Goal: Task Accomplishment & Management: Complete application form

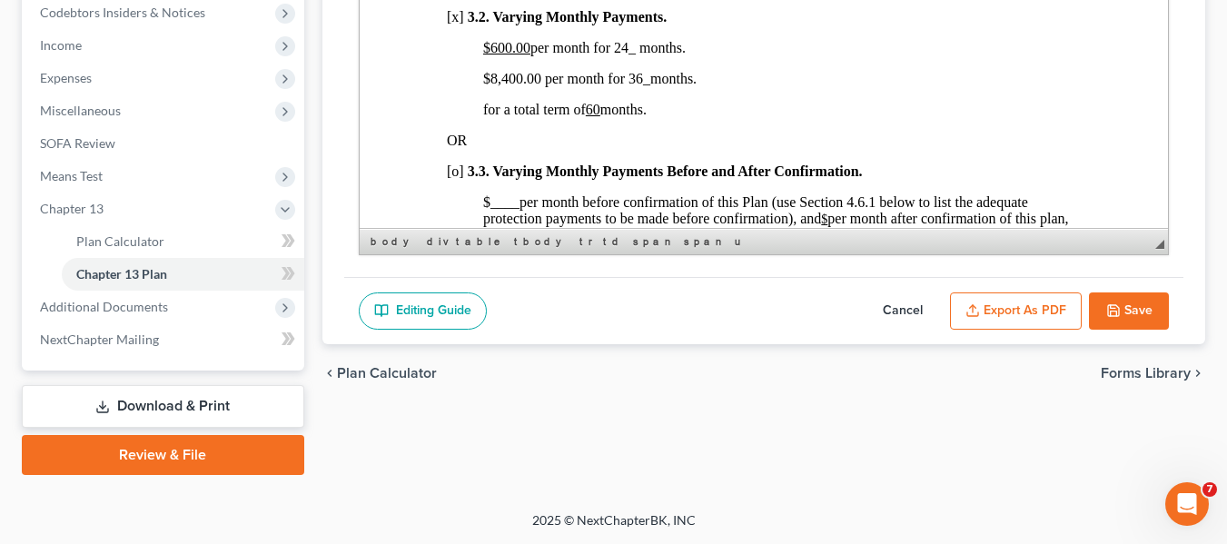
scroll to position [3, 0]
click at [1128, 307] on button "Save" at bounding box center [1129, 311] width 80 height 38
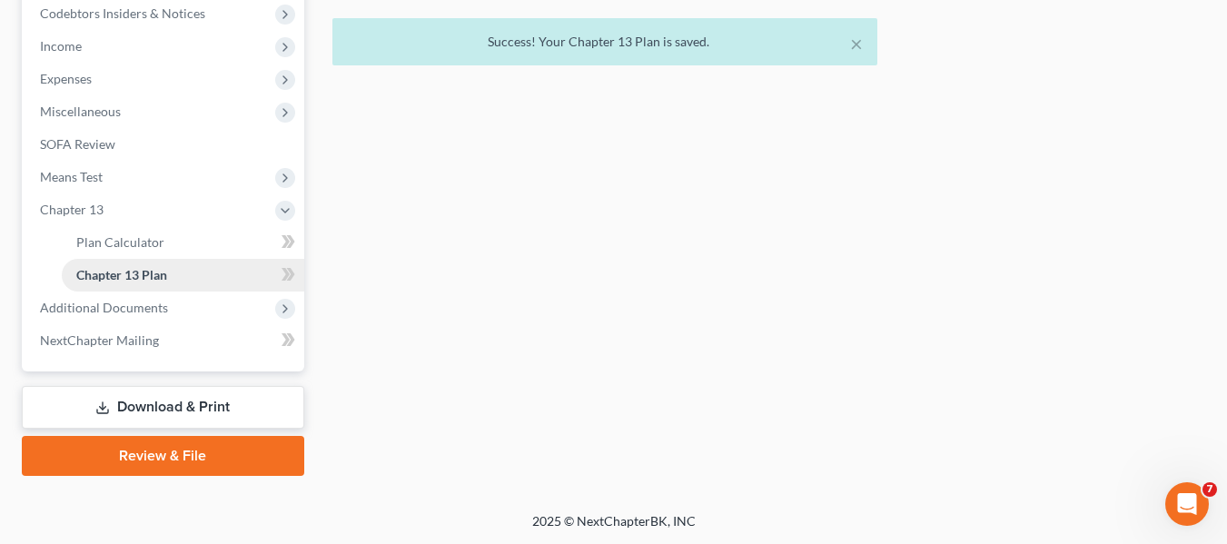
scroll to position [0, 0]
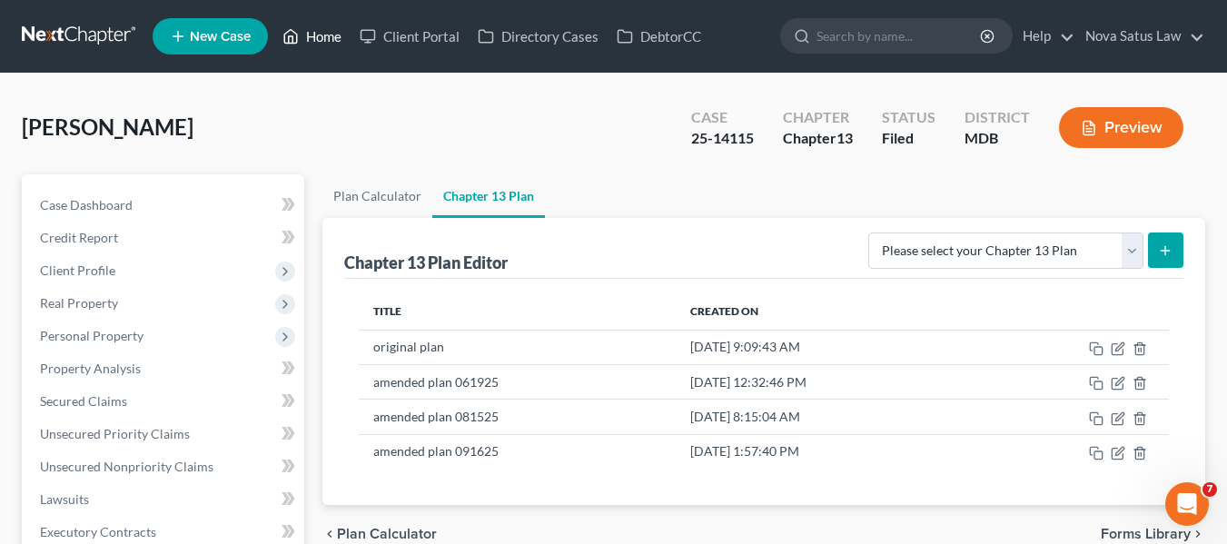
click at [306, 40] on link "Home" at bounding box center [311, 36] width 77 height 33
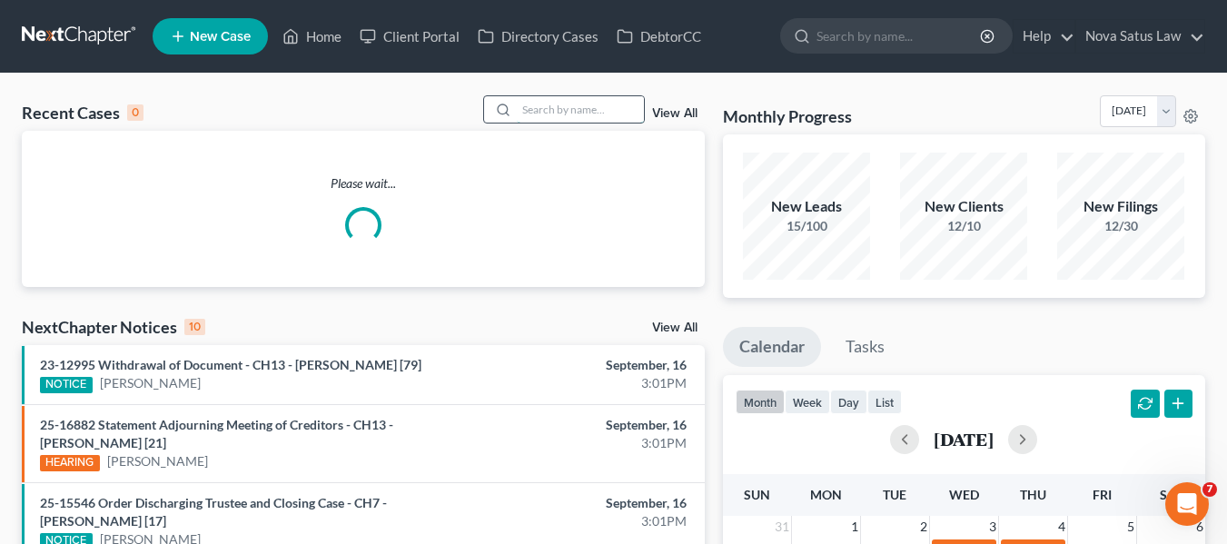
click at [580, 105] on input "search" at bounding box center [580, 109] width 127 height 26
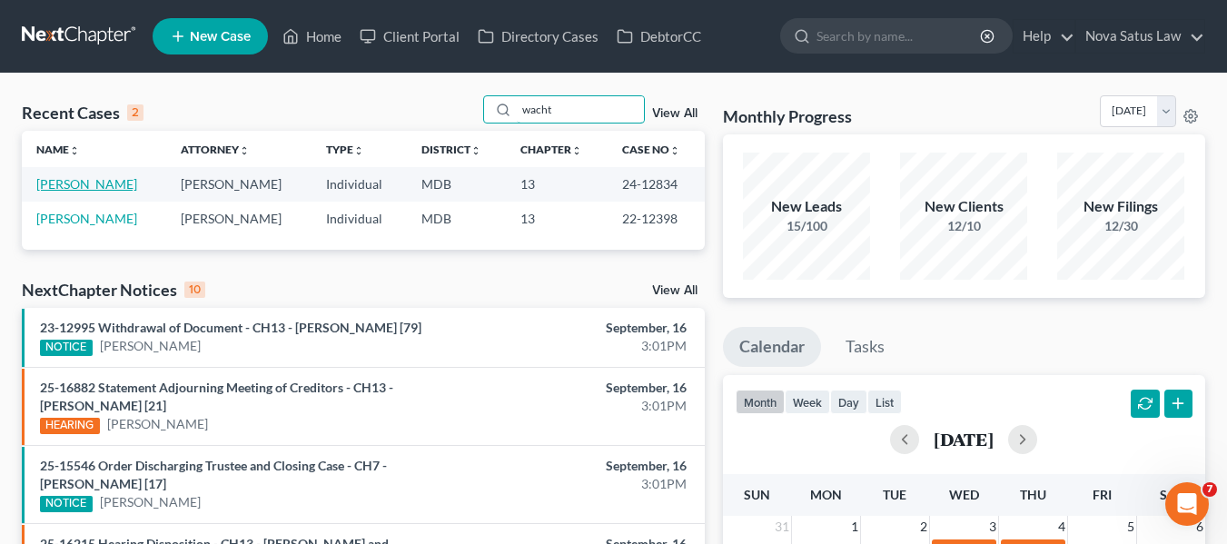
type input "wacht"
click at [91, 181] on link "[PERSON_NAME]" at bounding box center [86, 183] width 101 height 15
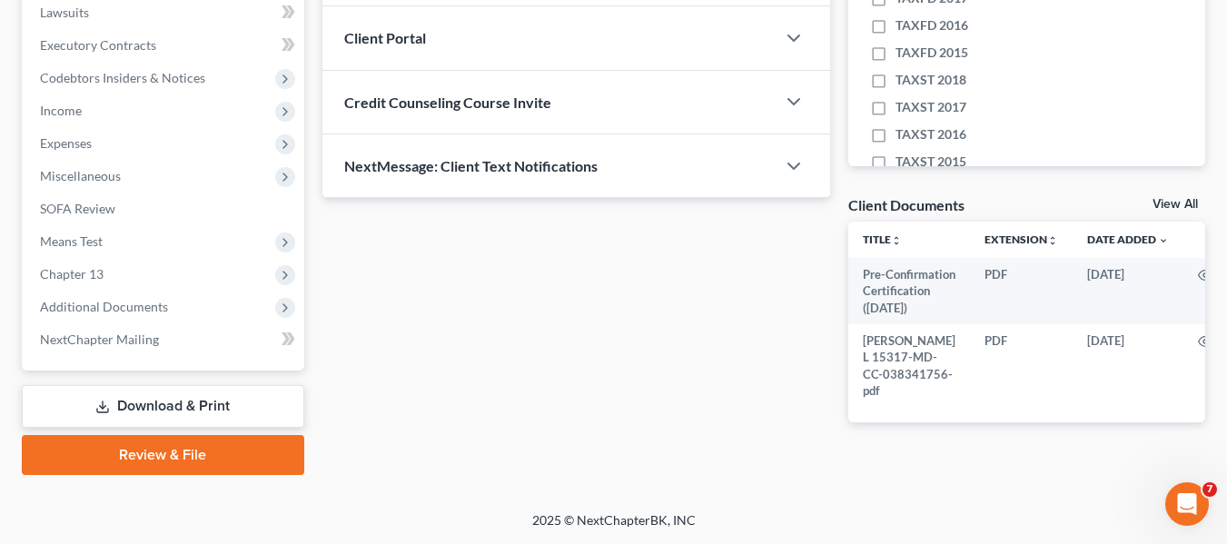
scroll to position [513, 0]
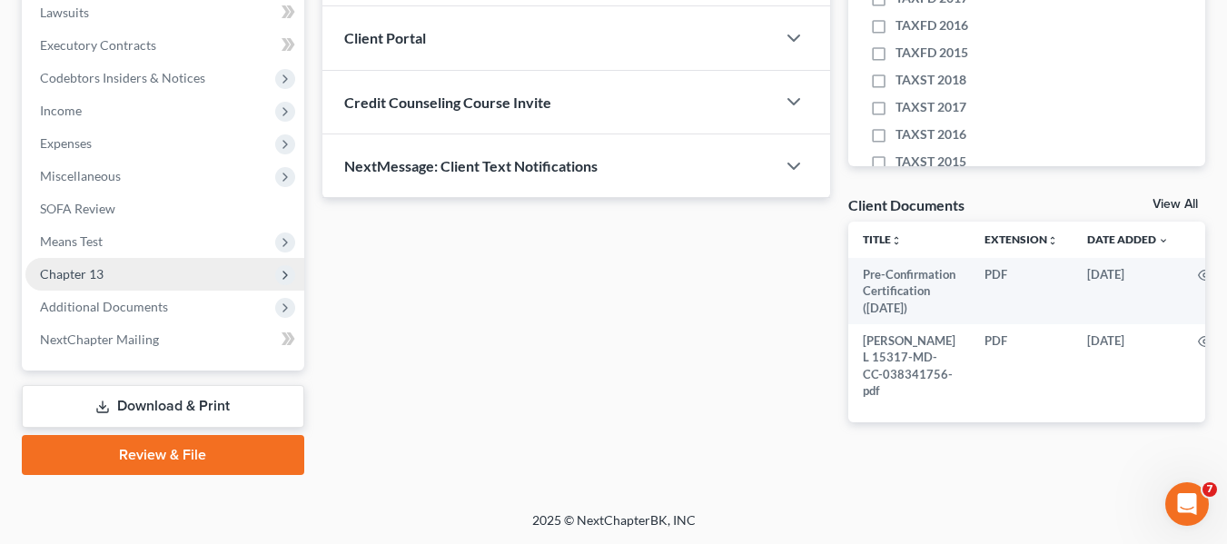
click at [81, 266] on span "Chapter 13" at bounding box center [72, 273] width 64 height 15
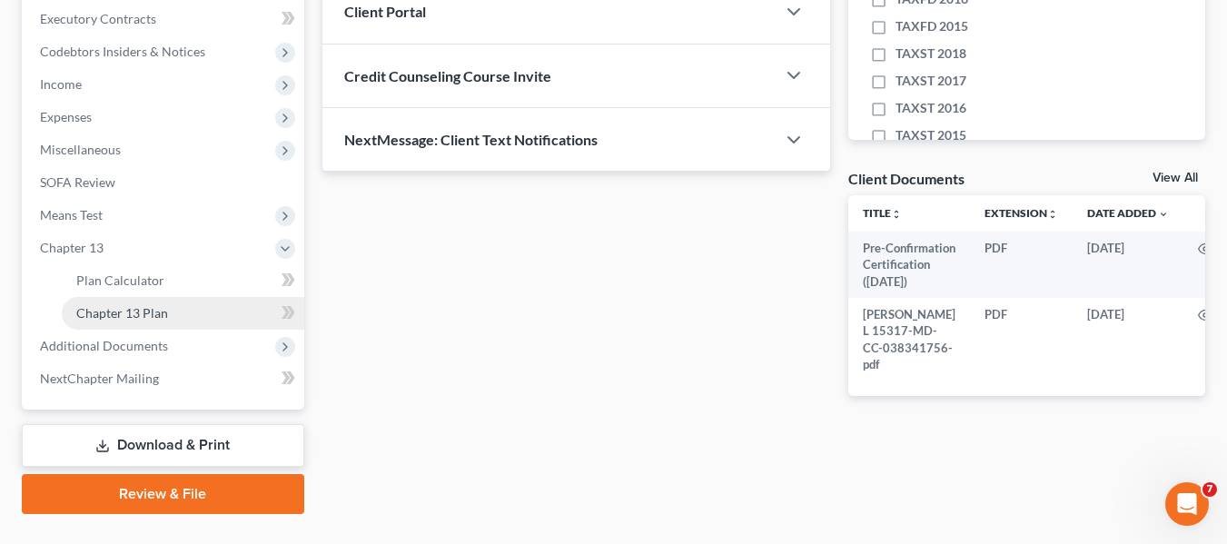
click at [112, 321] on link "Chapter 13 Plan" at bounding box center [183, 313] width 242 height 33
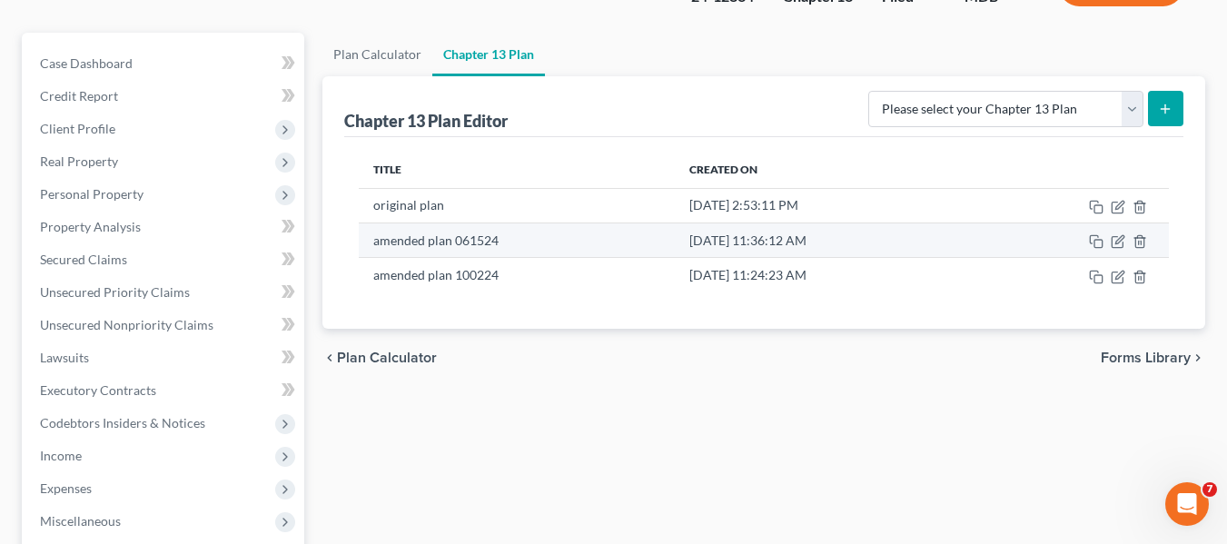
scroll to position [143, 0]
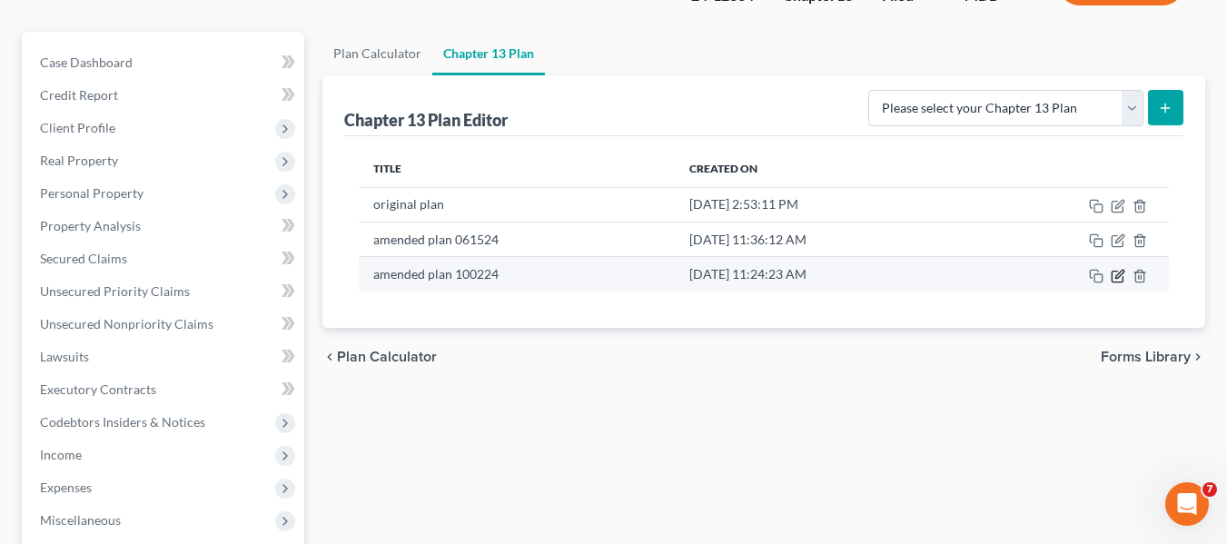
click at [1119, 277] on icon "button" at bounding box center [1119, 274] width 8 height 8
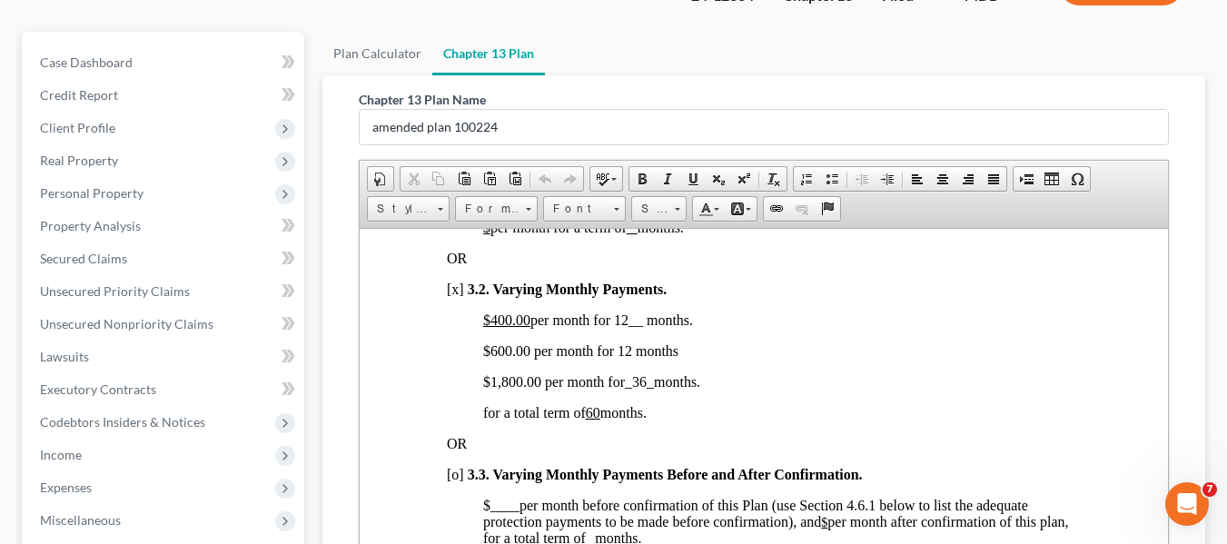
scroll to position [552, 0]
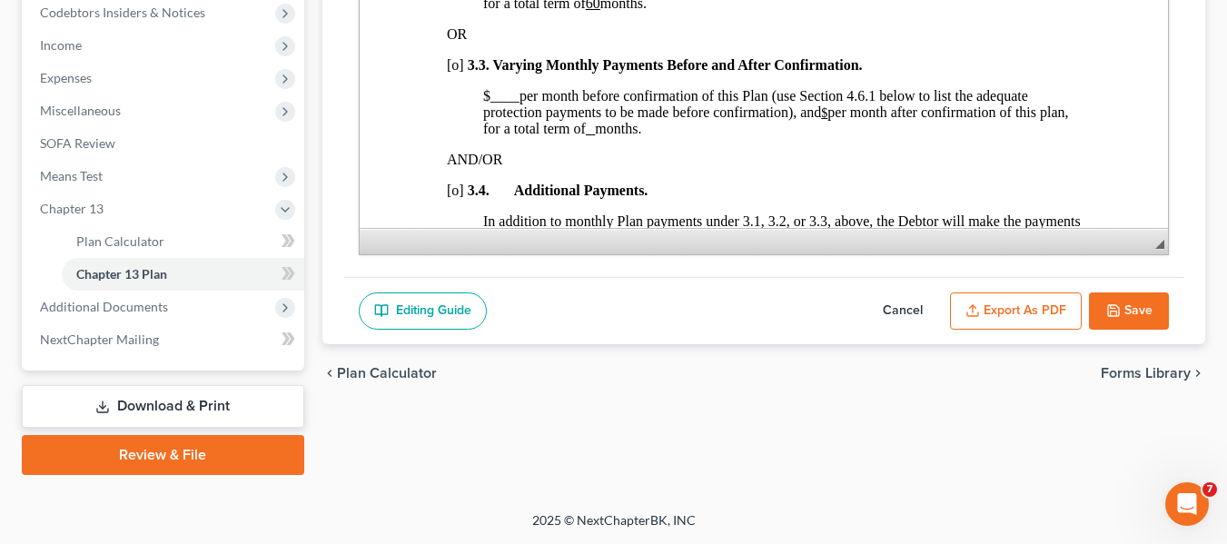
click at [1023, 305] on button "Export as PDF" at bounding box center [1016, 311] width 132 height 38
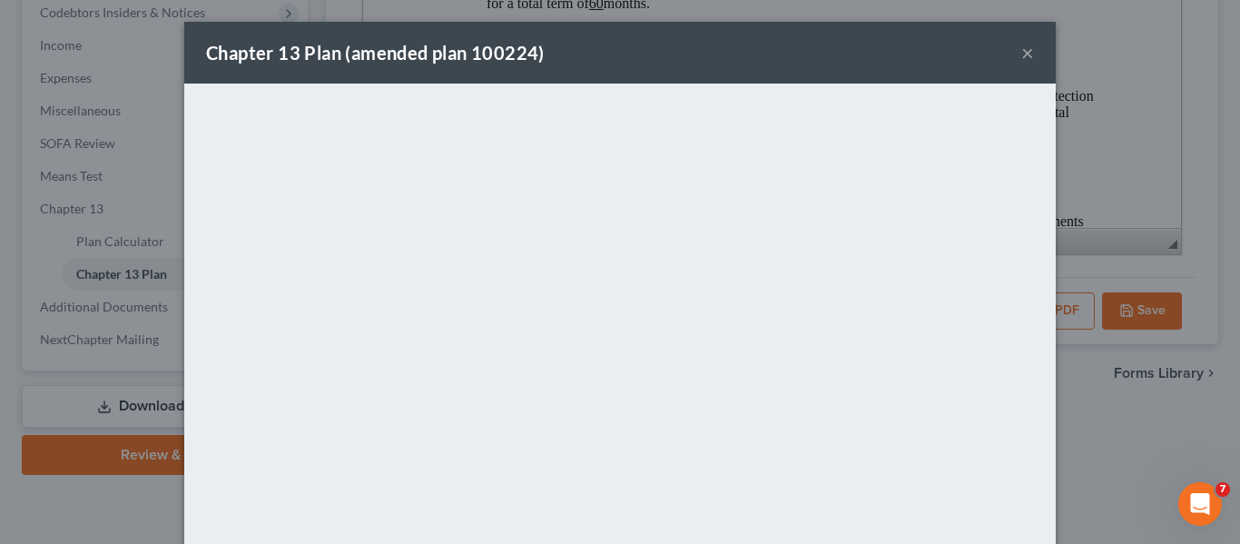
click at [1022, 50] on button "×" at bounding box center [1028, 53] width 13 height 22
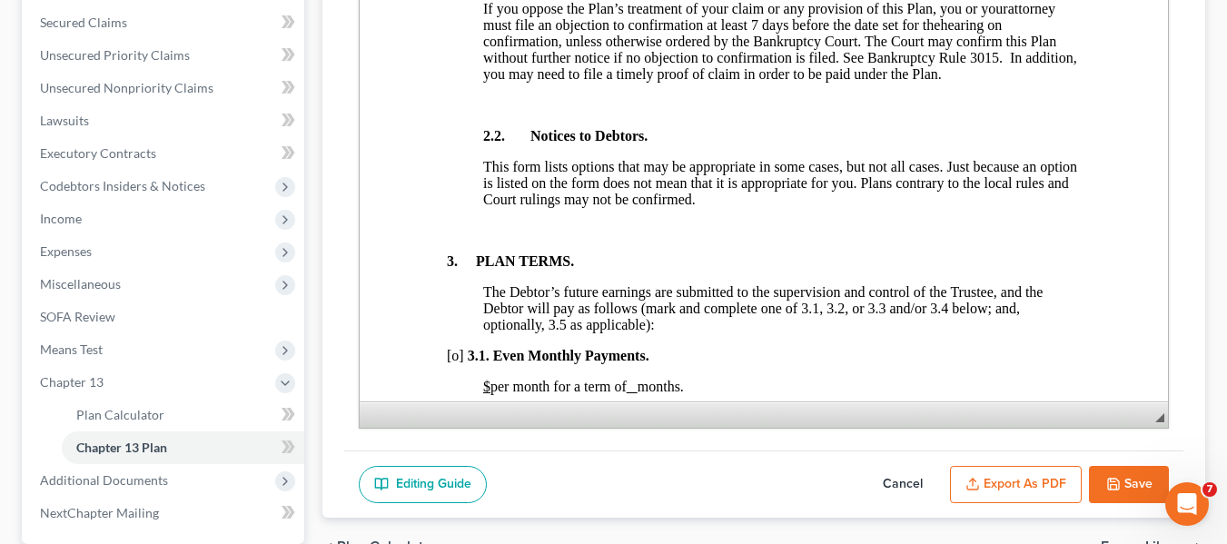
scroll to position [0, 0]
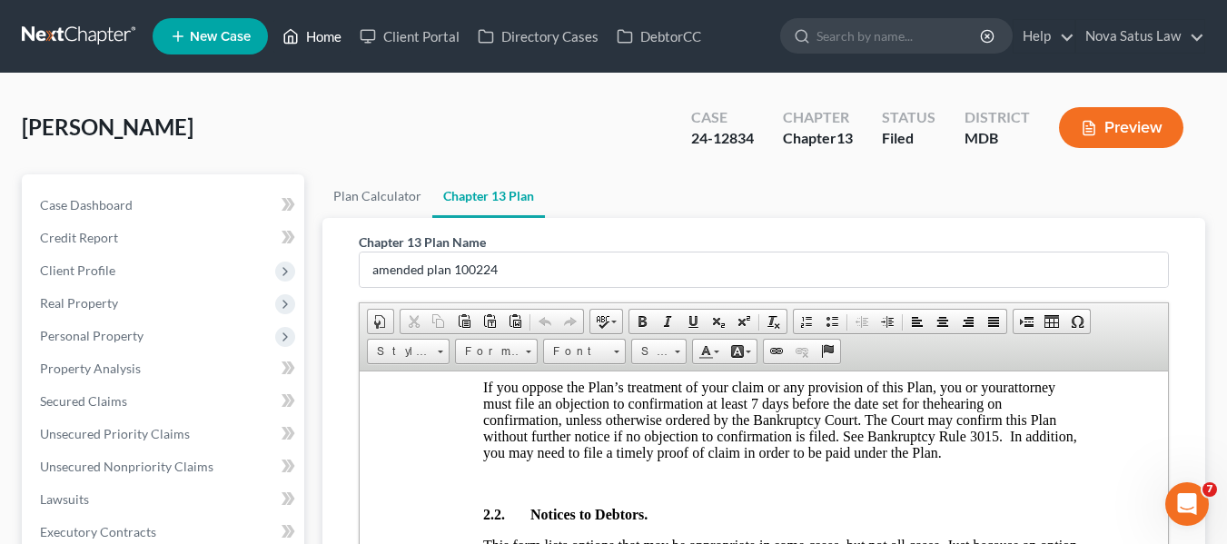
click at [323, 31] on link "Home" at bounding box center [311, 36] width 77 height 33
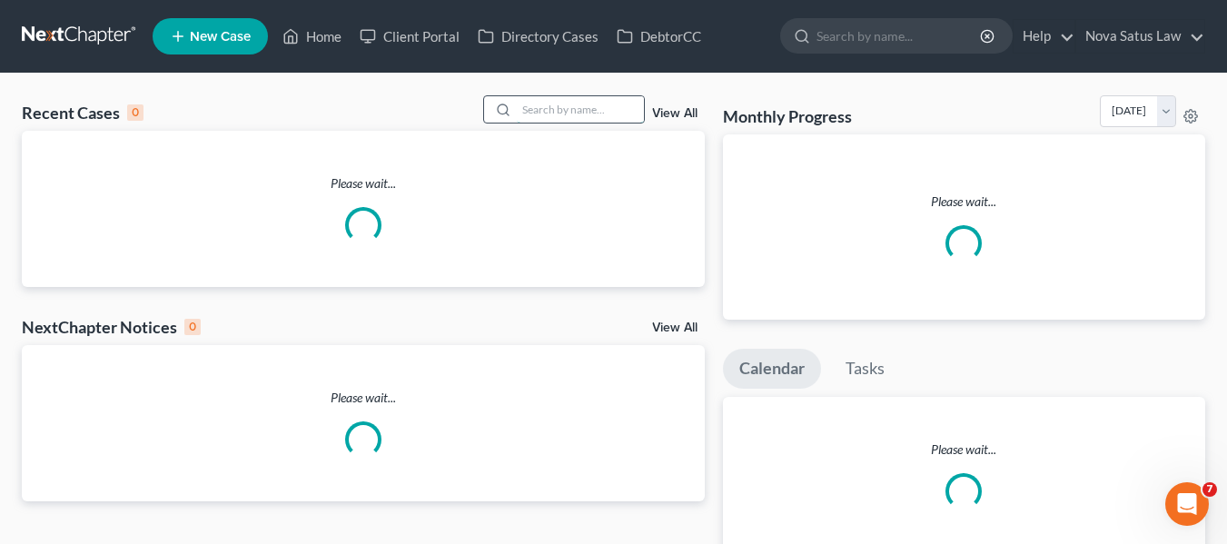
click at [539, 104] on input "search" at bounding box center [580, 109] width 127 height 26
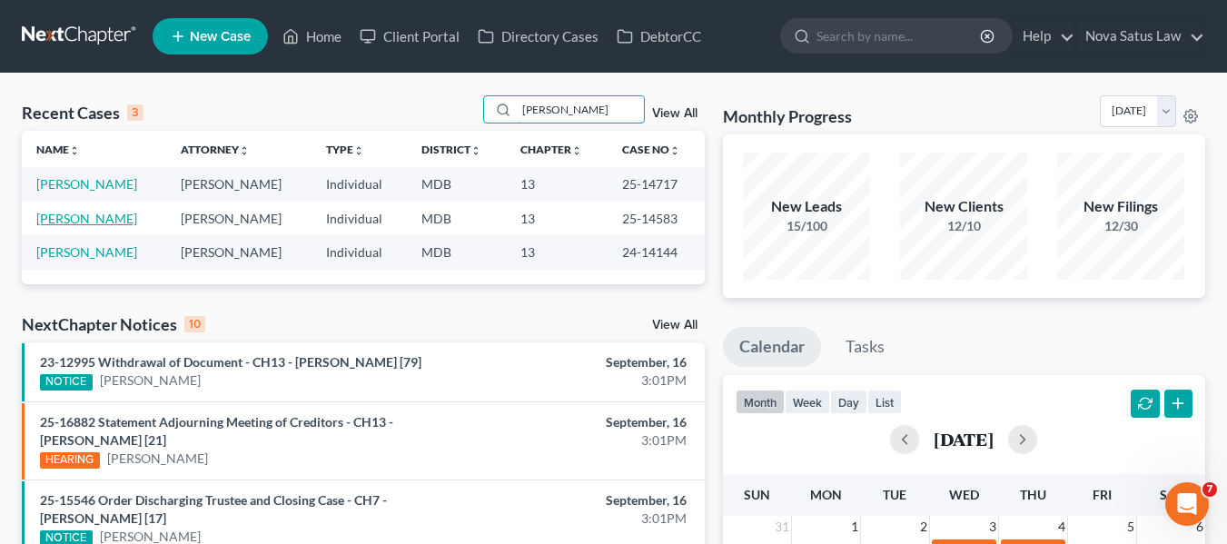
type input "[PERSON_NAME]"
click at [63, 216] on link "[PERSON_NAME]" at bounding box center [86, 218] width 101 height 15
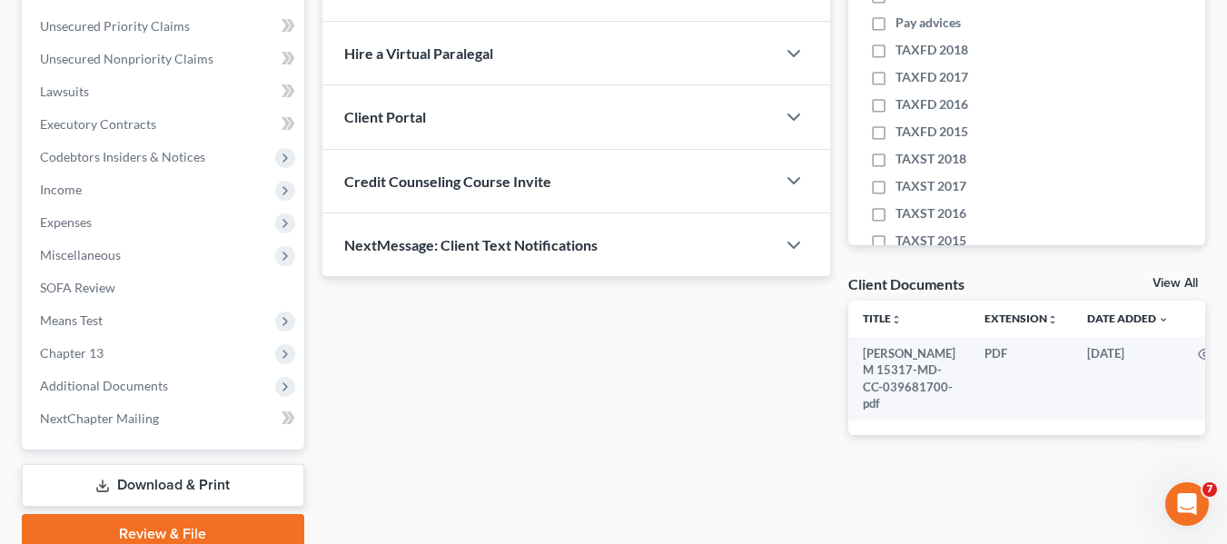
scroll to position [427, 0]
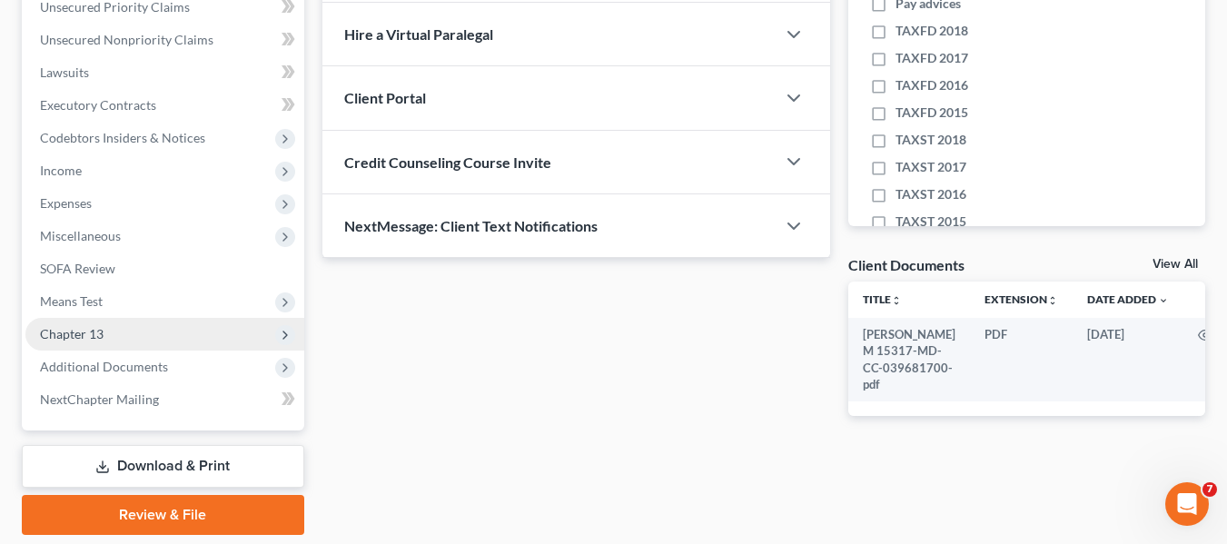
click at [87, 326] on span "Chapter 13" at bounding box center [72, 333] width 64 height 15
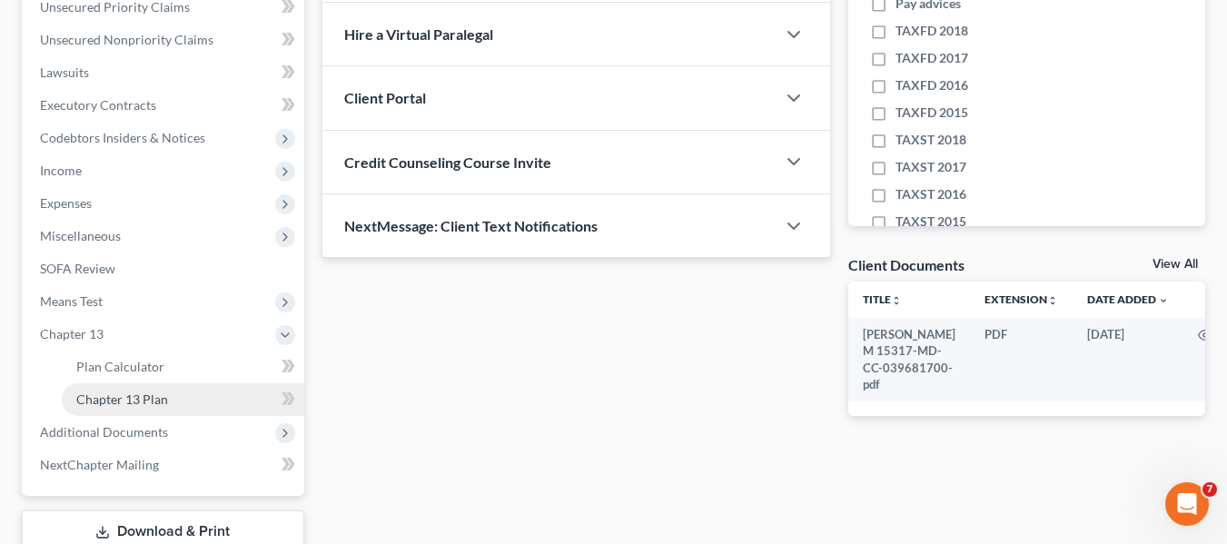
click at [123, 395] on span "Chapter 13 Plan" at bounding box center [122, 398] width 92 height 15
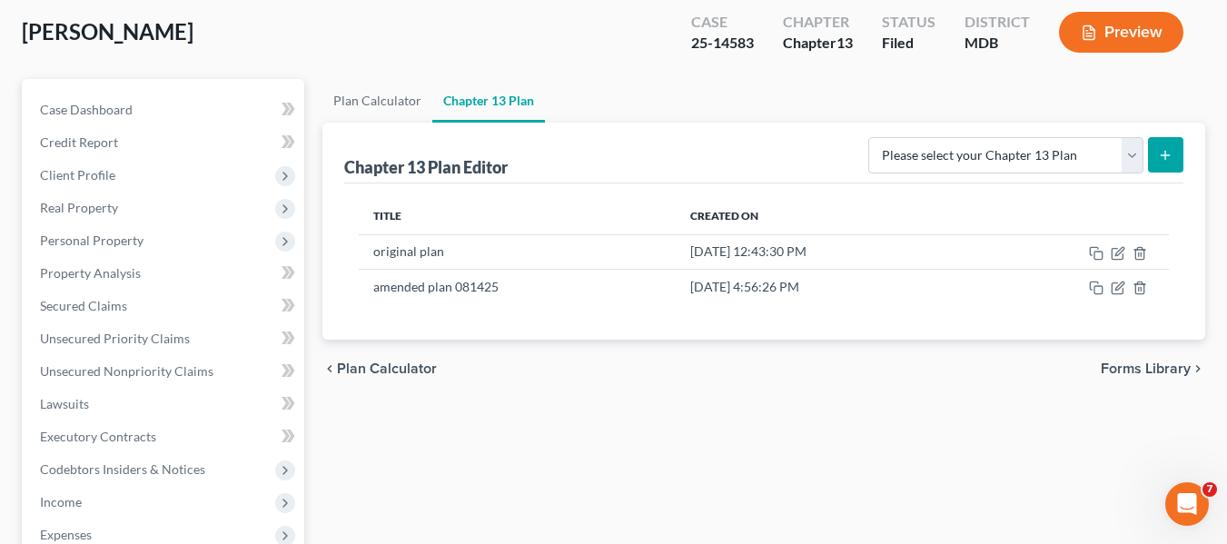
scroll to position [98, 0]
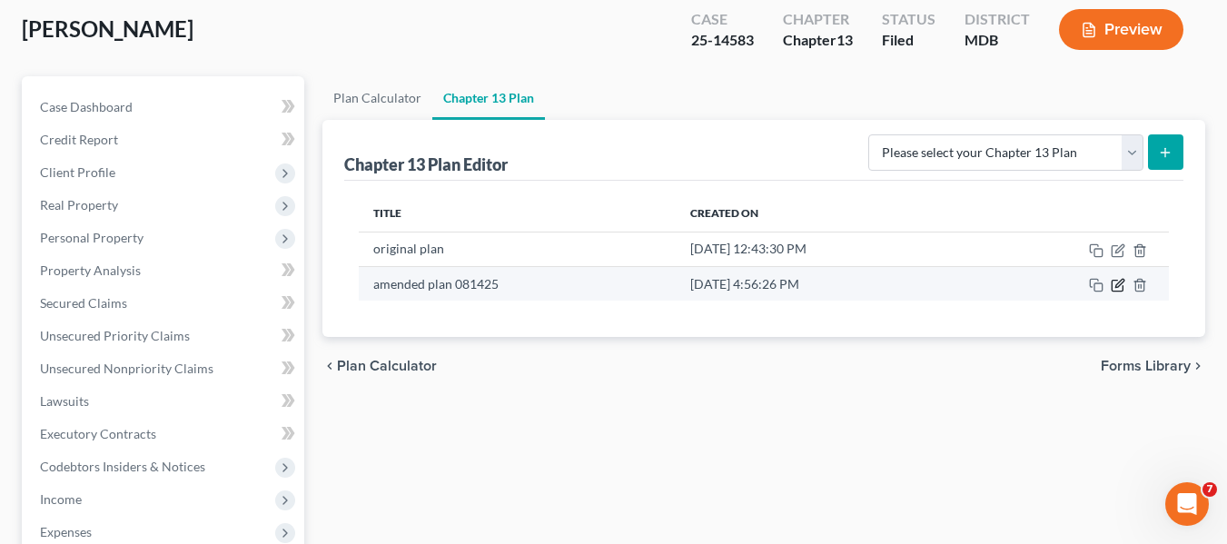
click at [1117, 291] on icon "button" at bounding box center [1116, 286] width 11 height 11
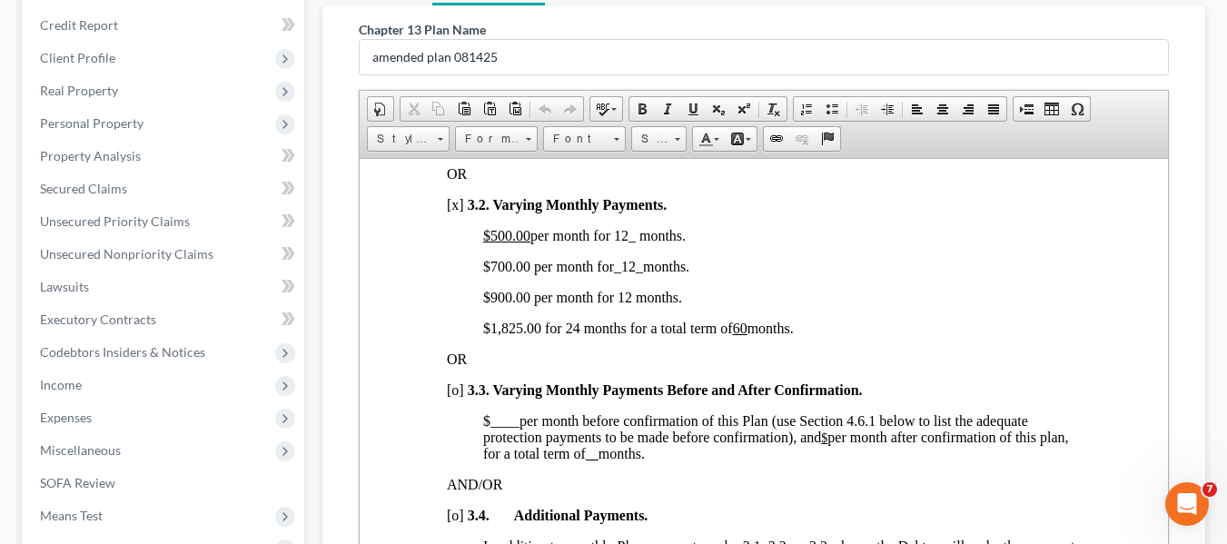
scroll to position [552, 0]
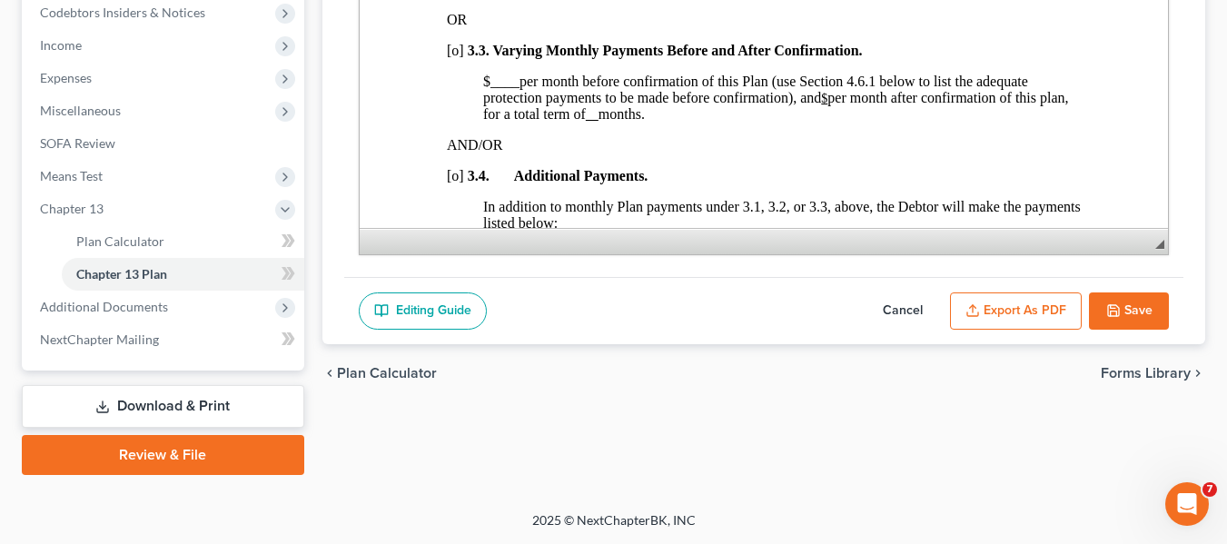
click at [1111, 320] on button "Save" at bounding box center [1129, 311] width 80 height 38
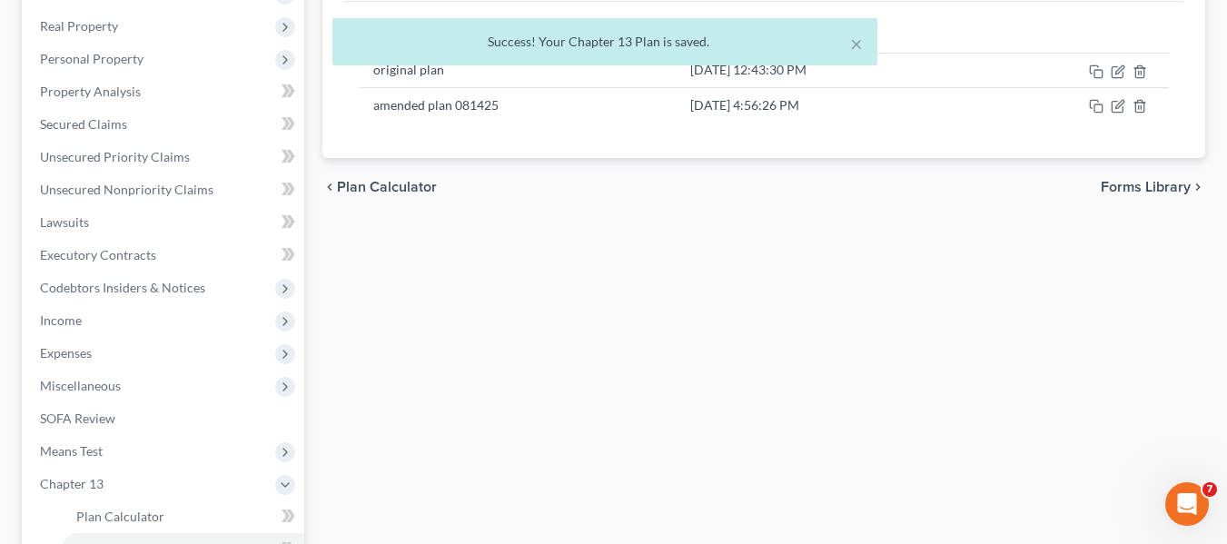
scroll to position [0, 0]
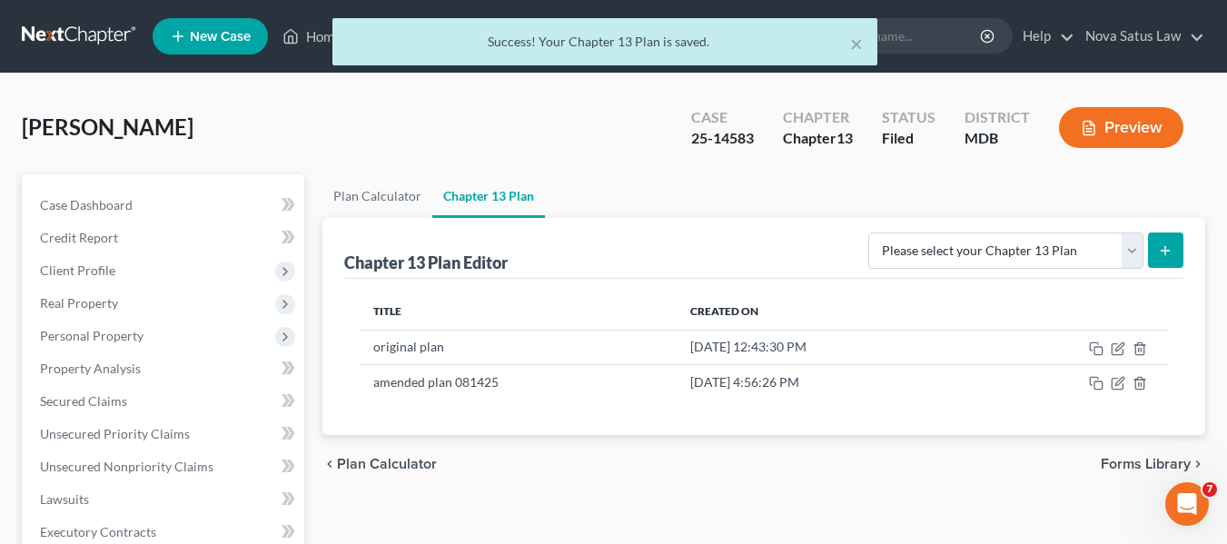
click at [320, 41] on div "× Success! Your Chapter 13 Plan is saved." at bounding box center [604, 46] width 1227 height 56
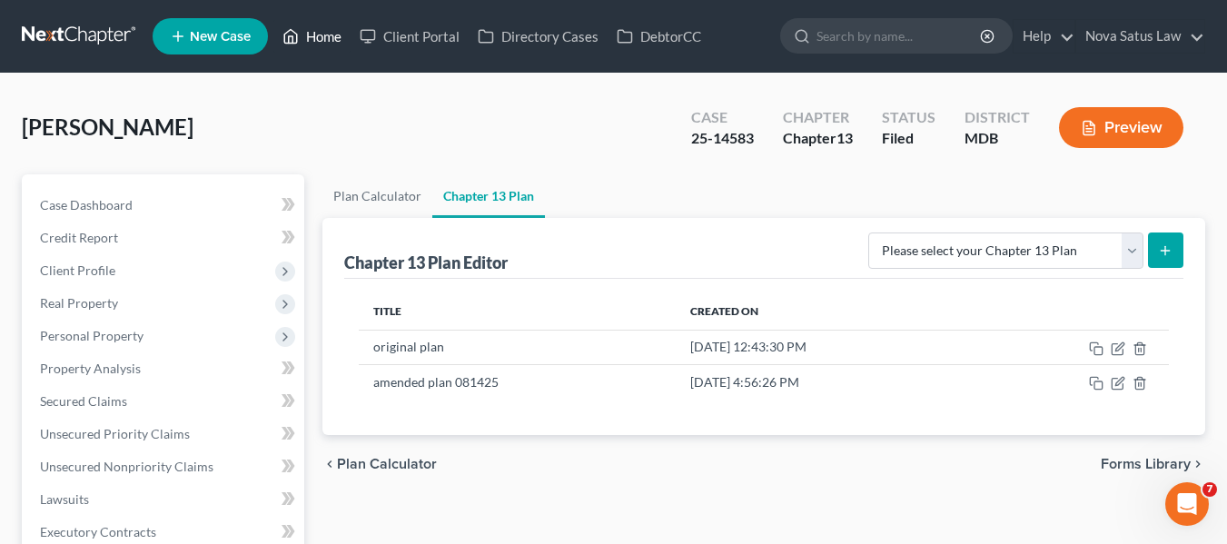
click at [320, 39] on link "Home" at bounding box center [311, 36] width 77 height 33
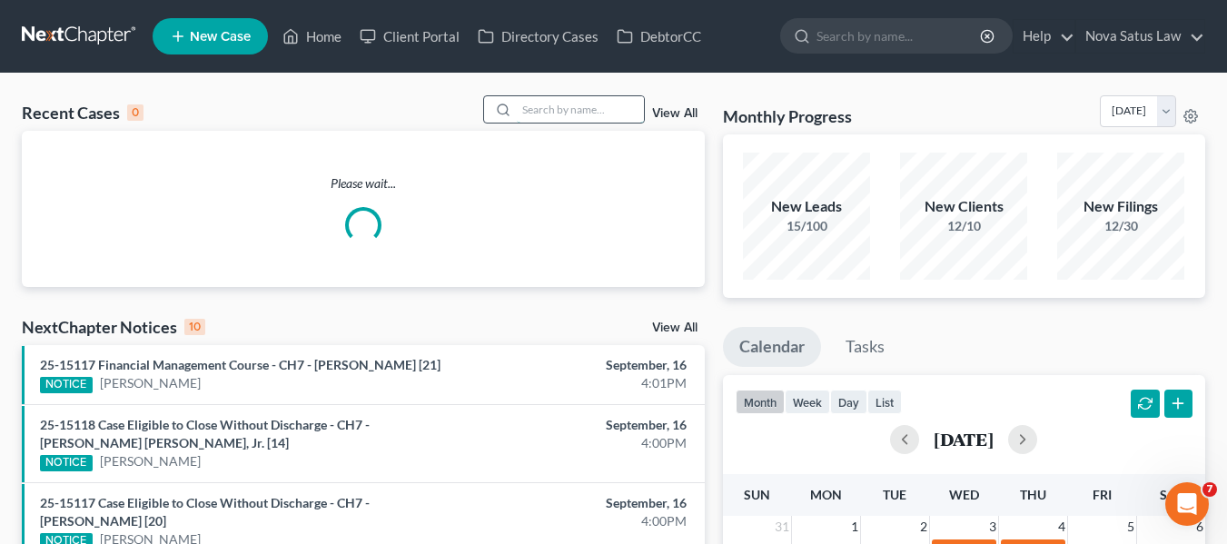
click at [528, 105] on input "search" at bounding box center [580, 109] width 127 height 26
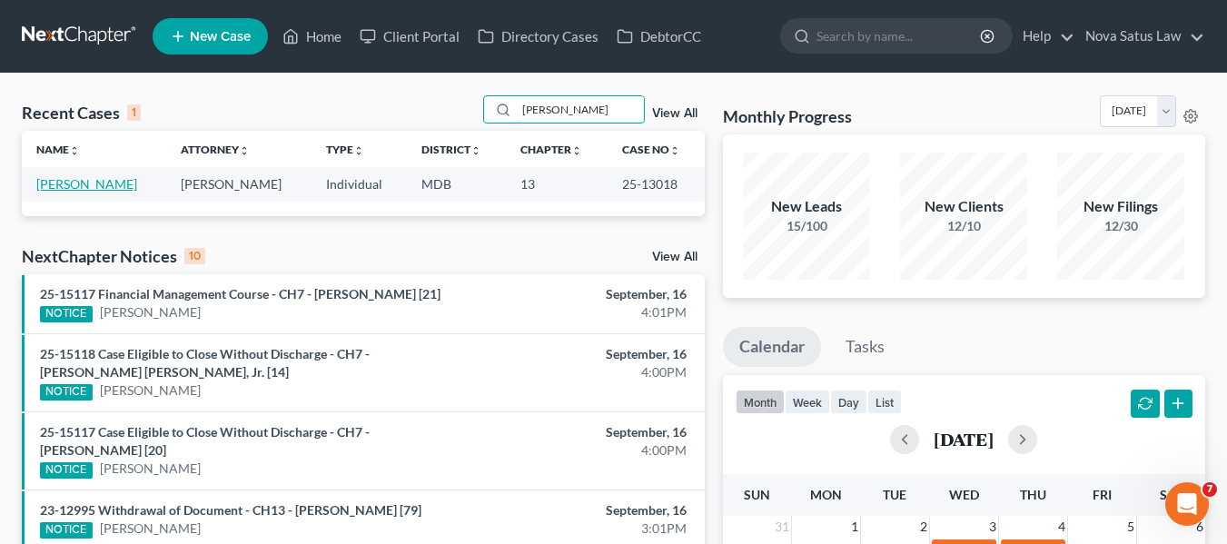
type input "[PERSON_NAME]"
click at [64, 189] on link "[PERSON_NAME]" at bounding box center [86, 183] width 101 height 15
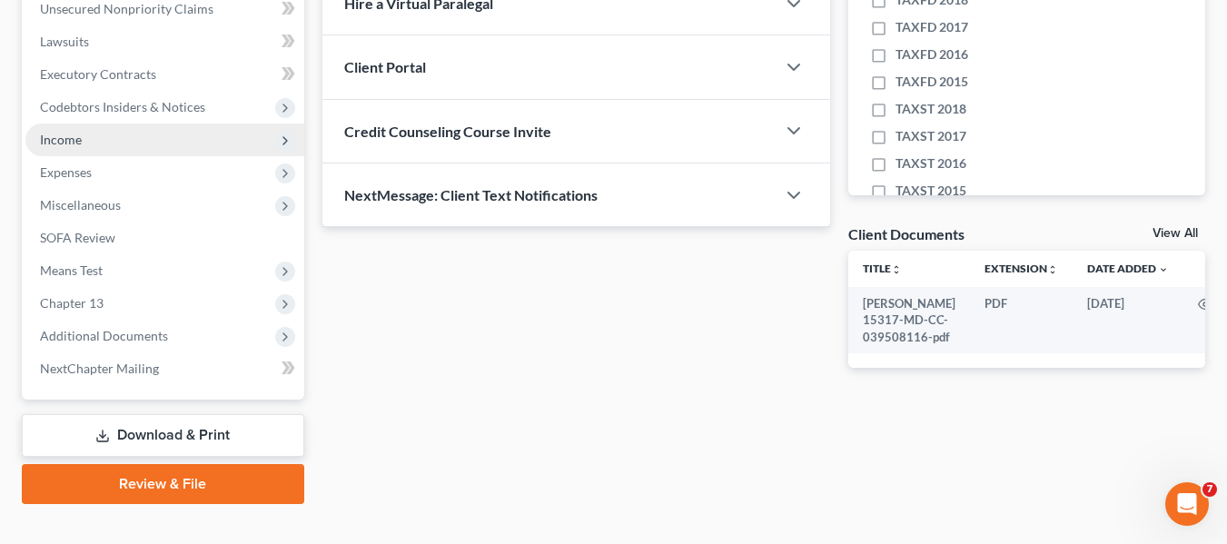
scroll to position [487, 0]
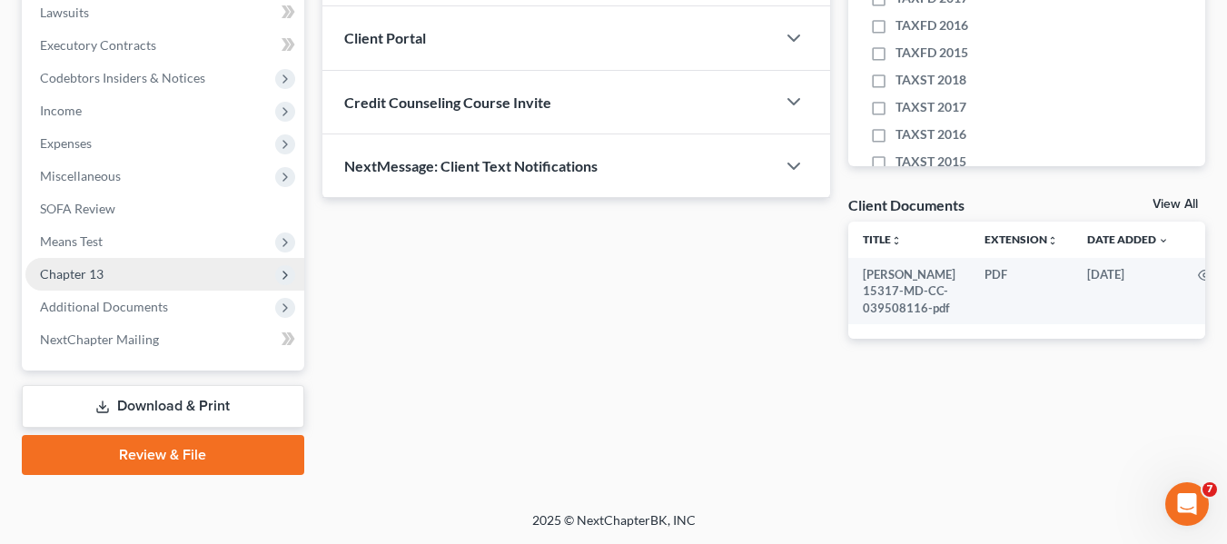
click at [86, 283] on span "Chapter 13" at bounding box center [164, 274] width 279 height 33
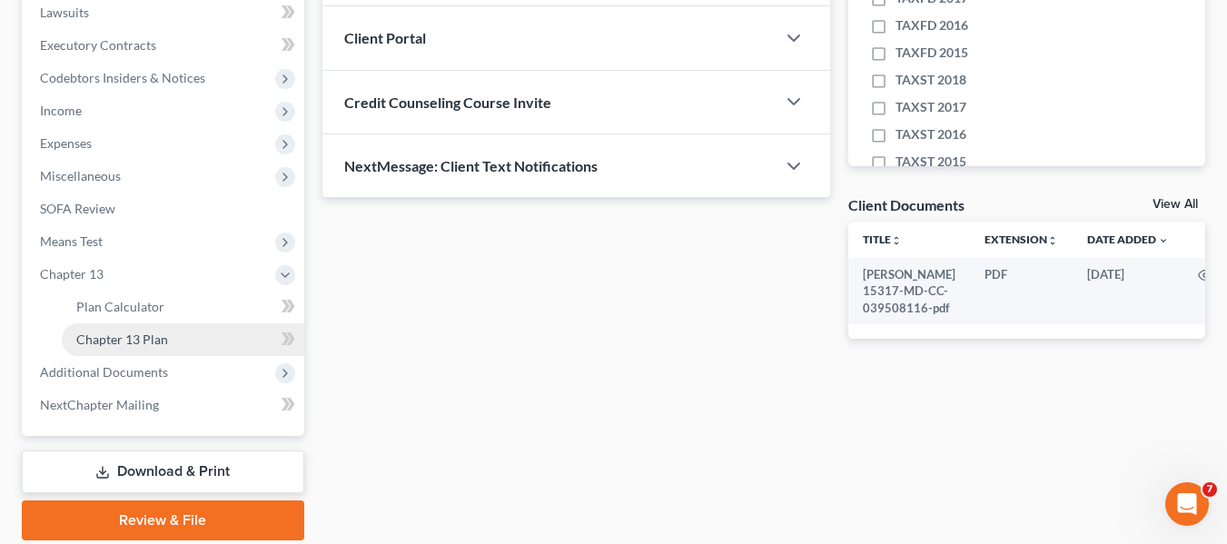
click at [110, 326] on link "Chapter 13 Plan" at bounding box center [183, 339] width 242 height 33
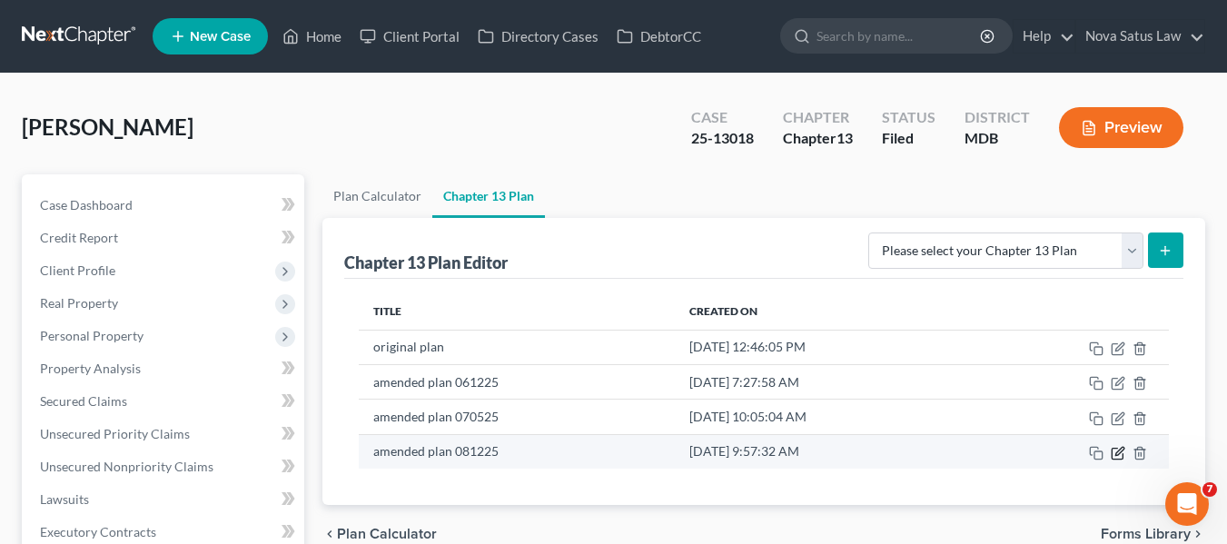
click at [1114, 451] on icon "button" at bounding box center [1118, 453] width 15 height 15
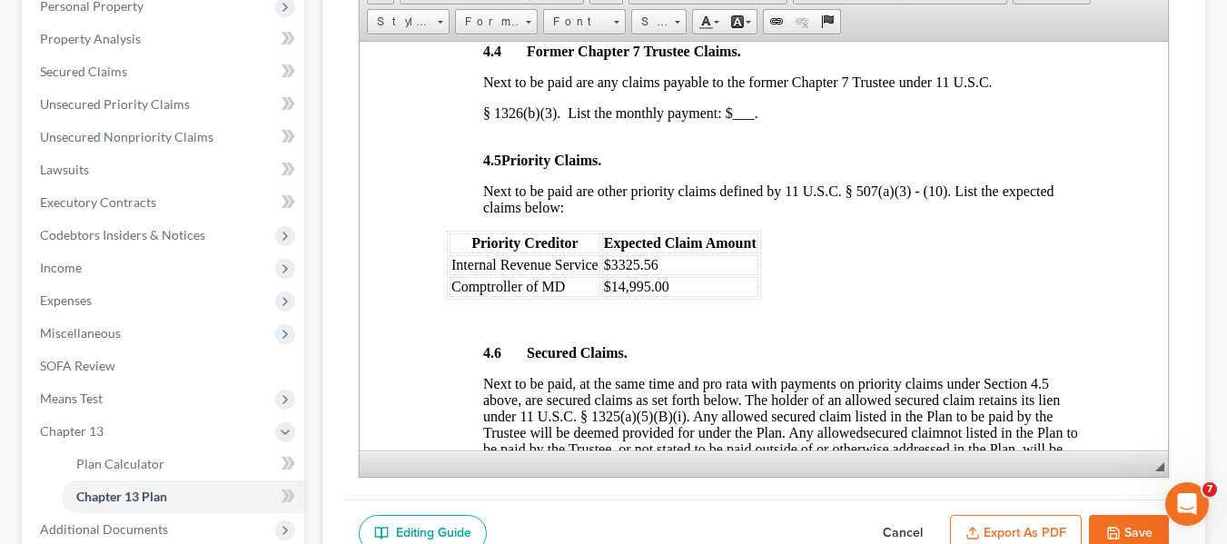
scroll to position [333, 0]
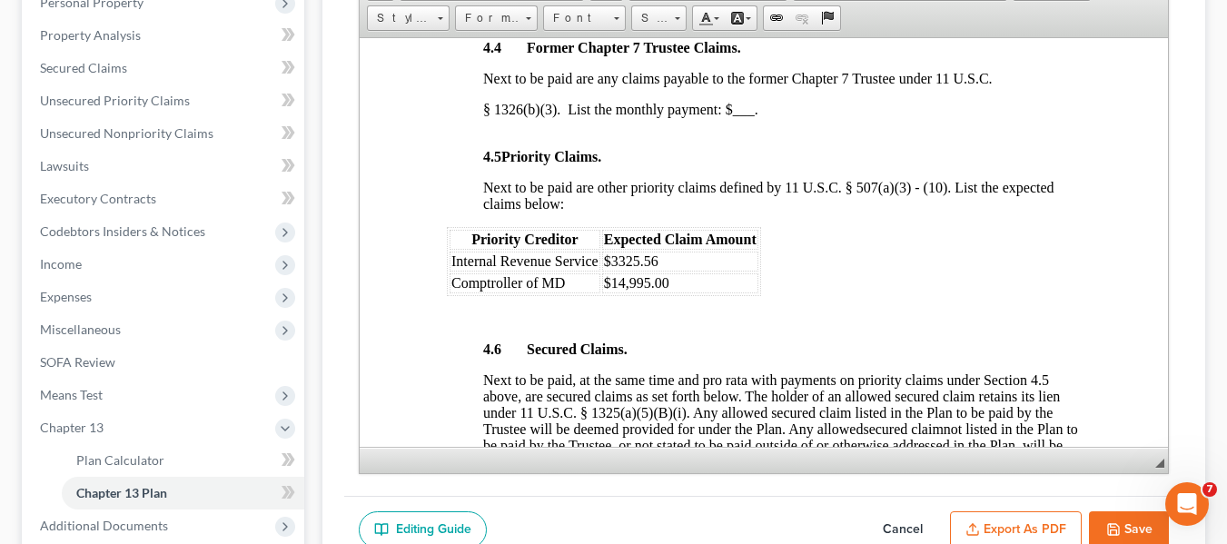
click at [1135, 518] on button "Save" at bounding box center [1129, 530] width 80 height 38
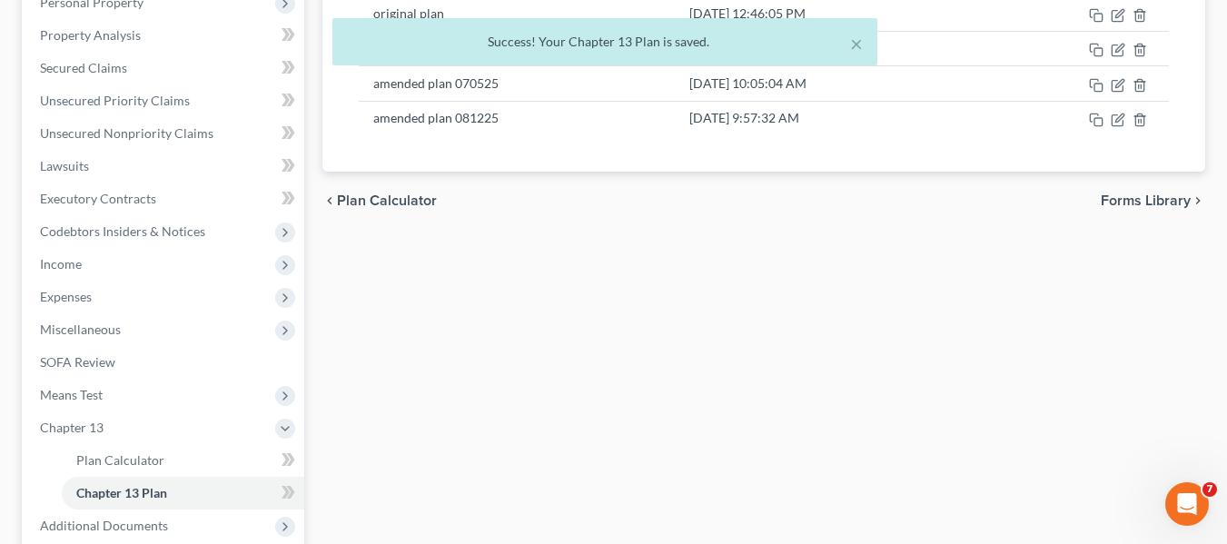
scroll to position [0, 0]
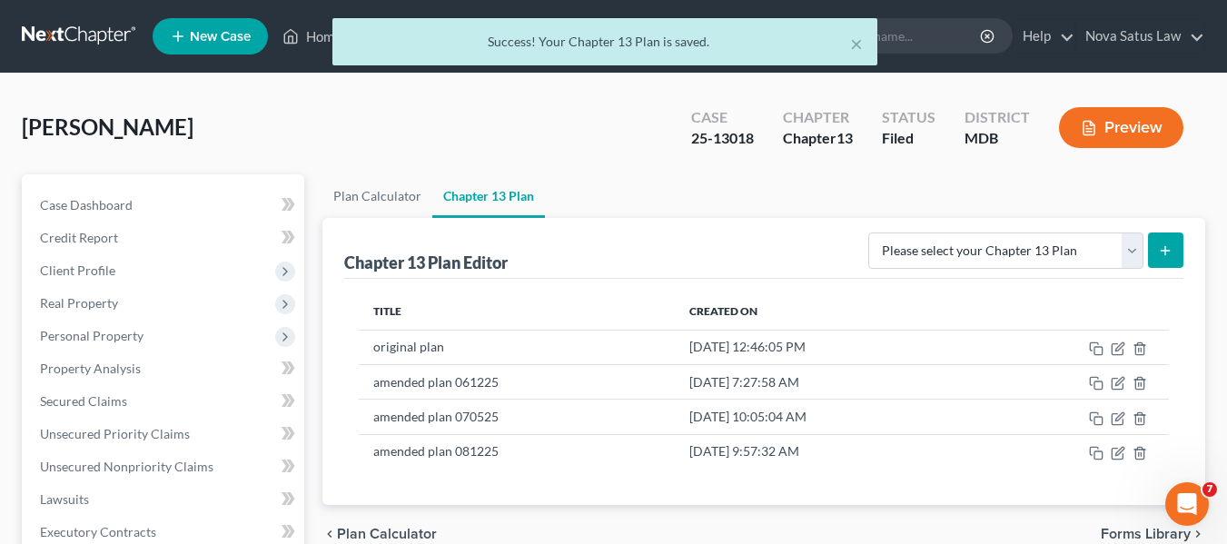
click at [320, 37] on div "× Success! Your Chapter 13 Plan is saved." at bounding box center [604, 46] width 1227 height 56
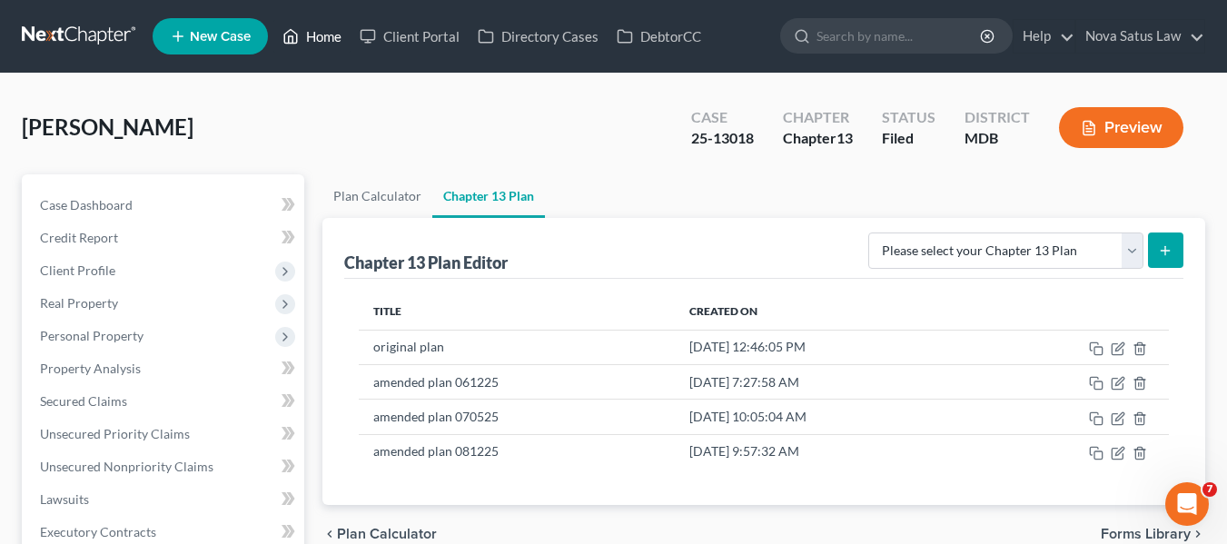
click at [317, 34] on link "Home" at bounding box center [311, 36] width 77 height 33
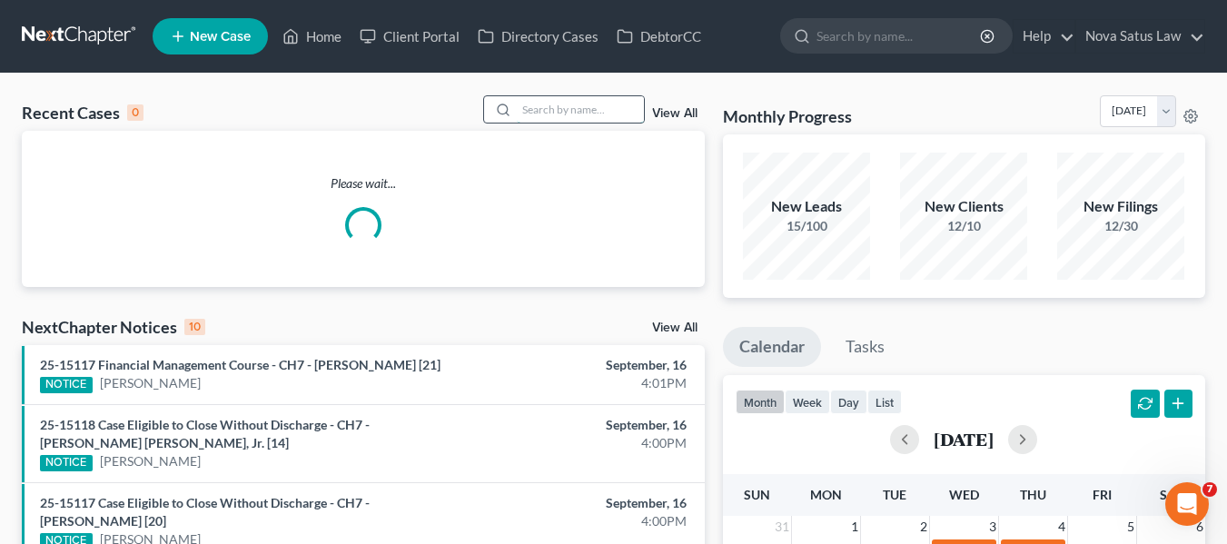
click at [541, 102] on input "search" at bounding box center [580, 109] width 127 height 26
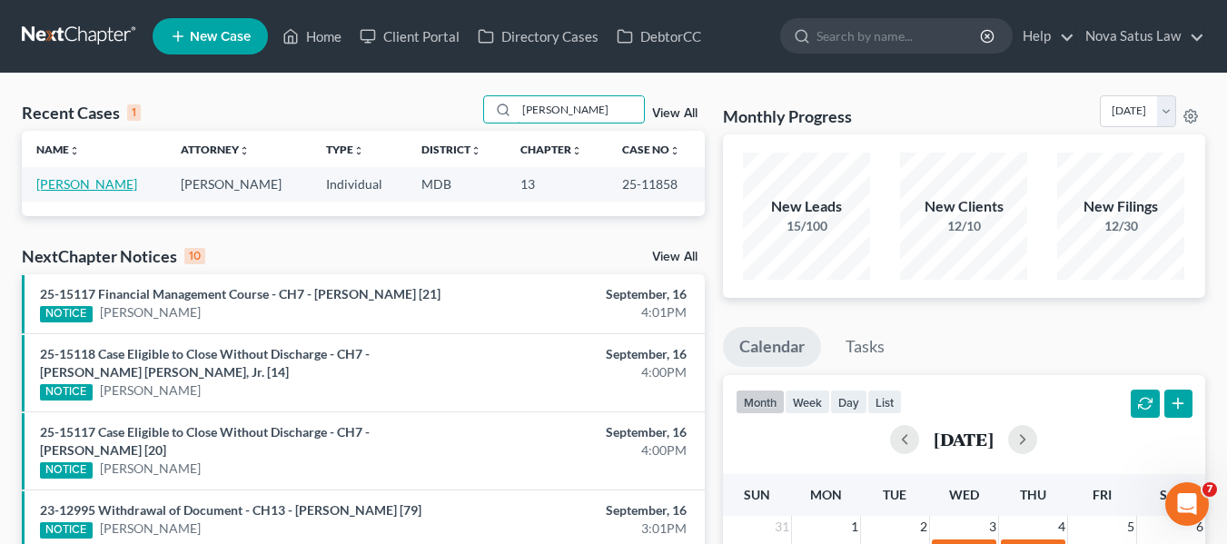
type input "[PERSON_NAME]"
click at [55, 186] on link "[PERSON_NAME]" at bounding box center [86, 183] width 101 height 15
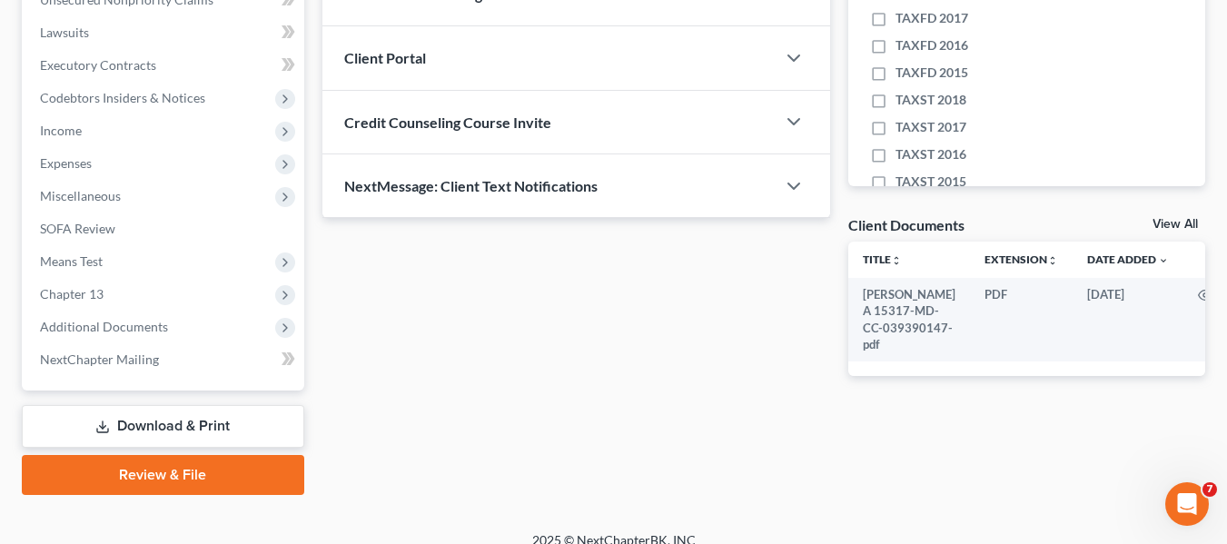
scroll to position [487, 0]
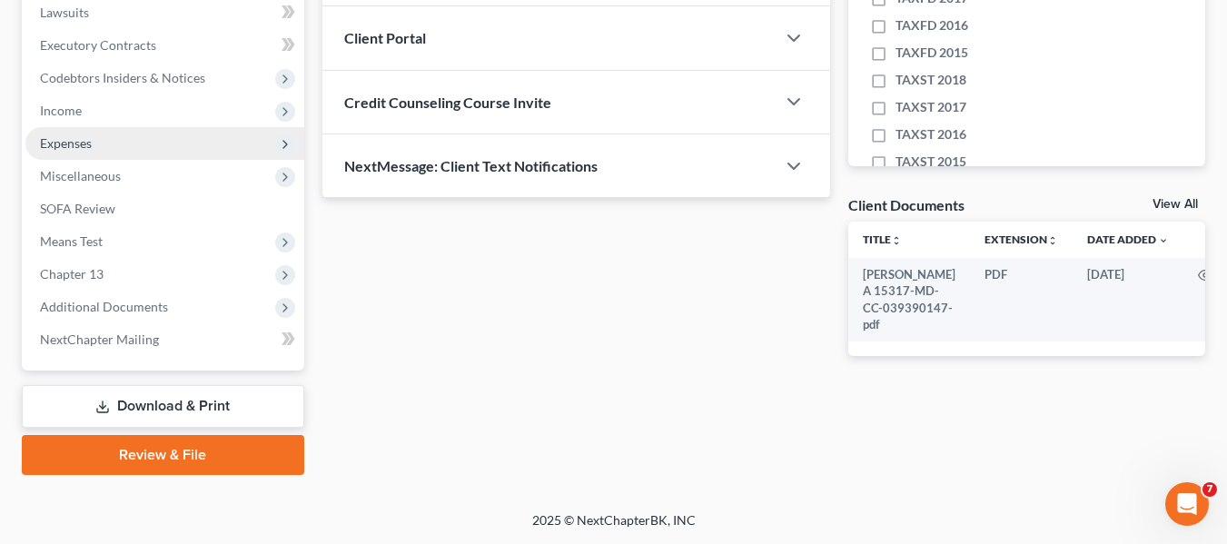
click at [132, 144] on span "Expenses" at bounding box center [164, 143] width 279 height 33
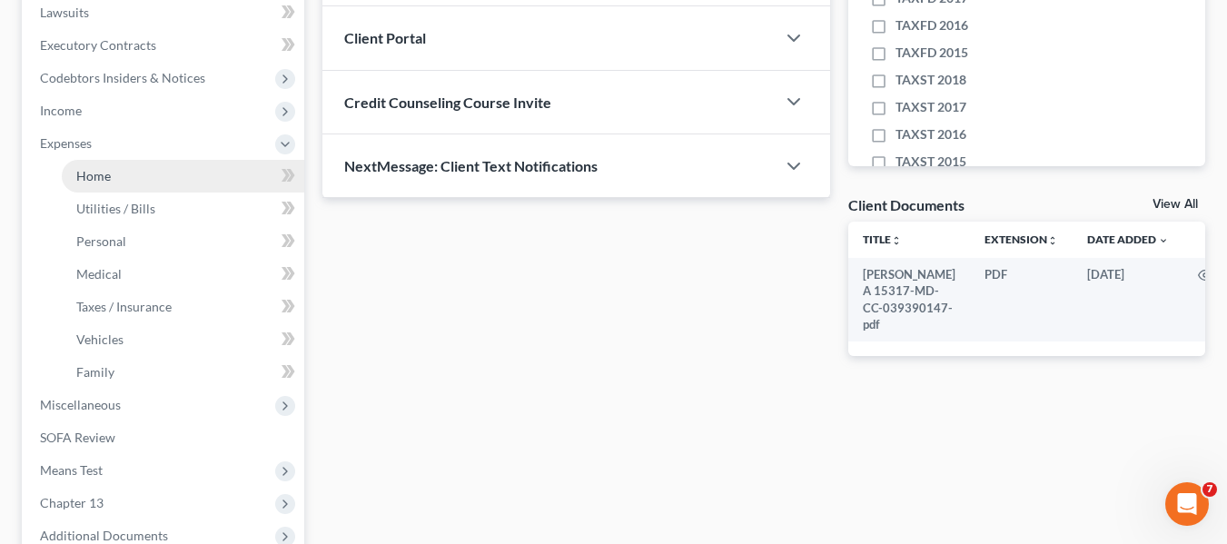
click at [146, 169] on link "Home" at bounding box center [183, 176] width 242 height 33
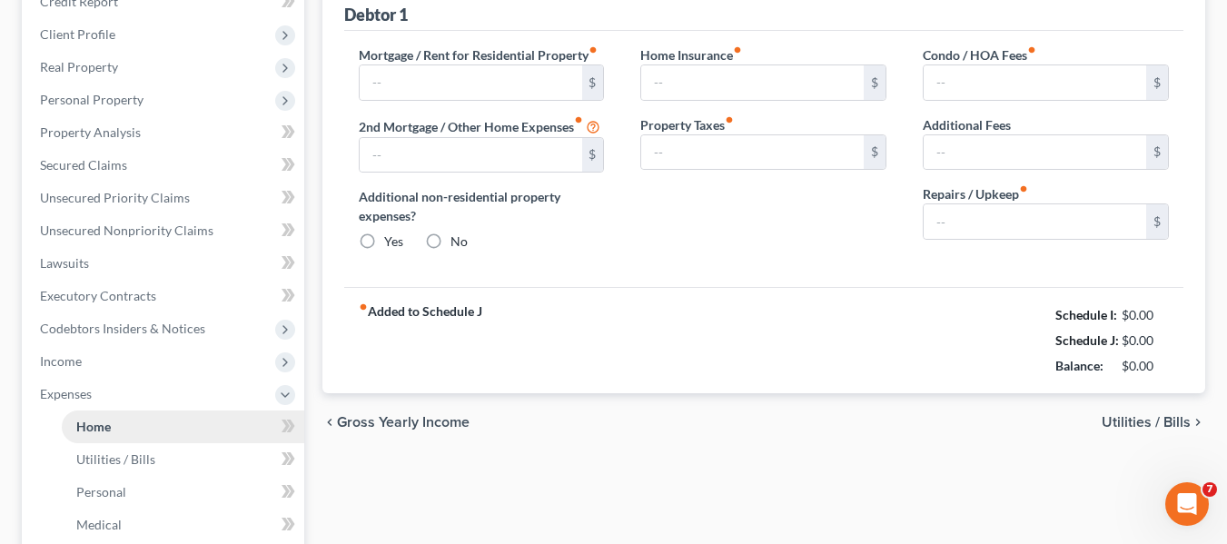
type input "2,300.00"
type input "0.00"
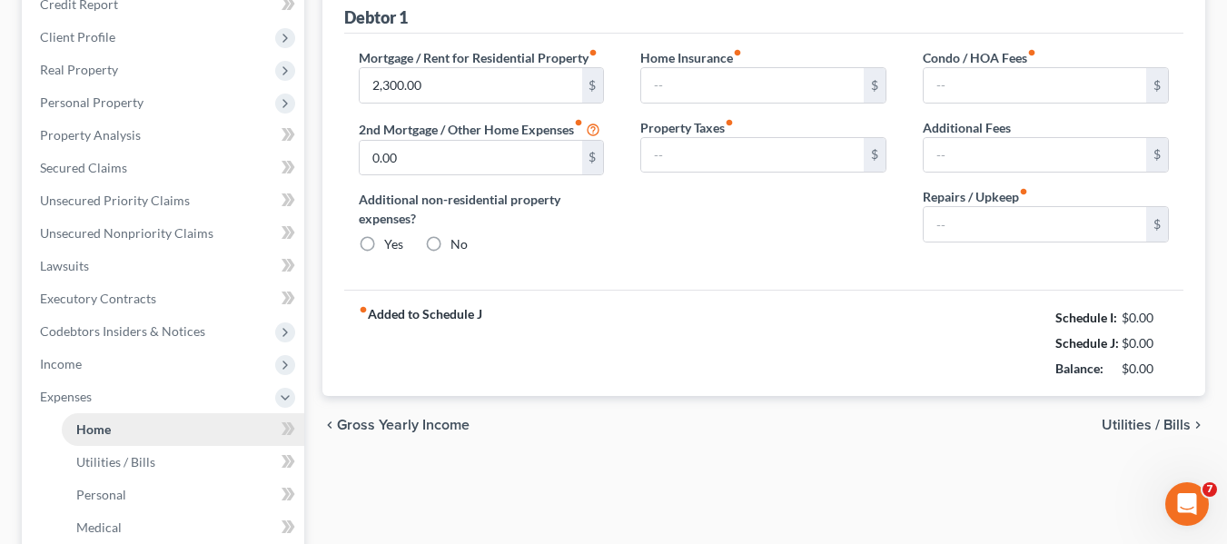
radio input "true"
type input "0.00"
type input "94.00"
type input "0.00"
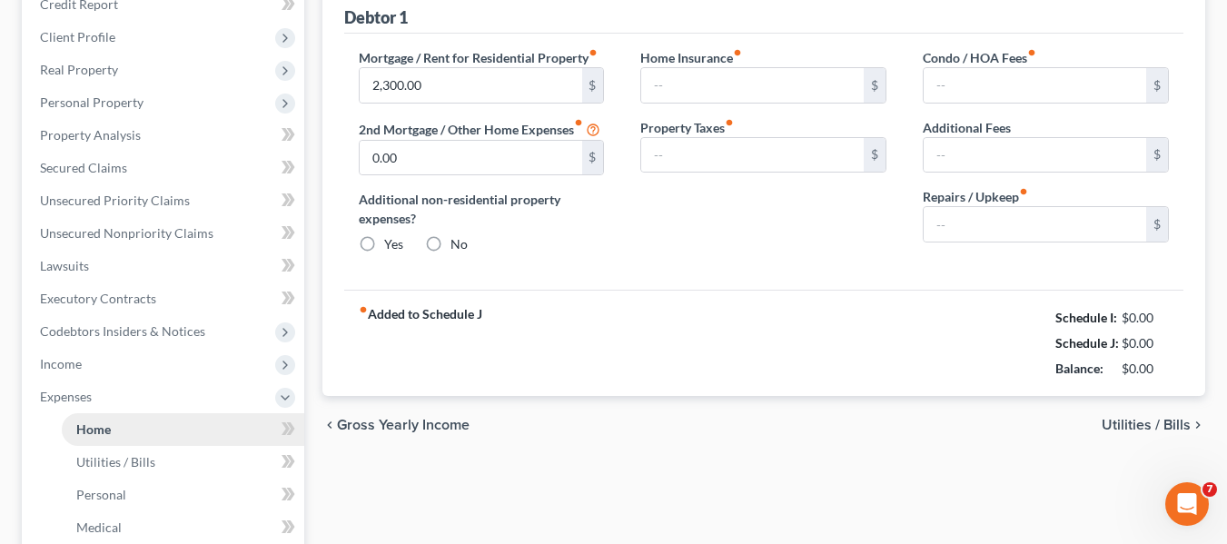
type input "150.00"
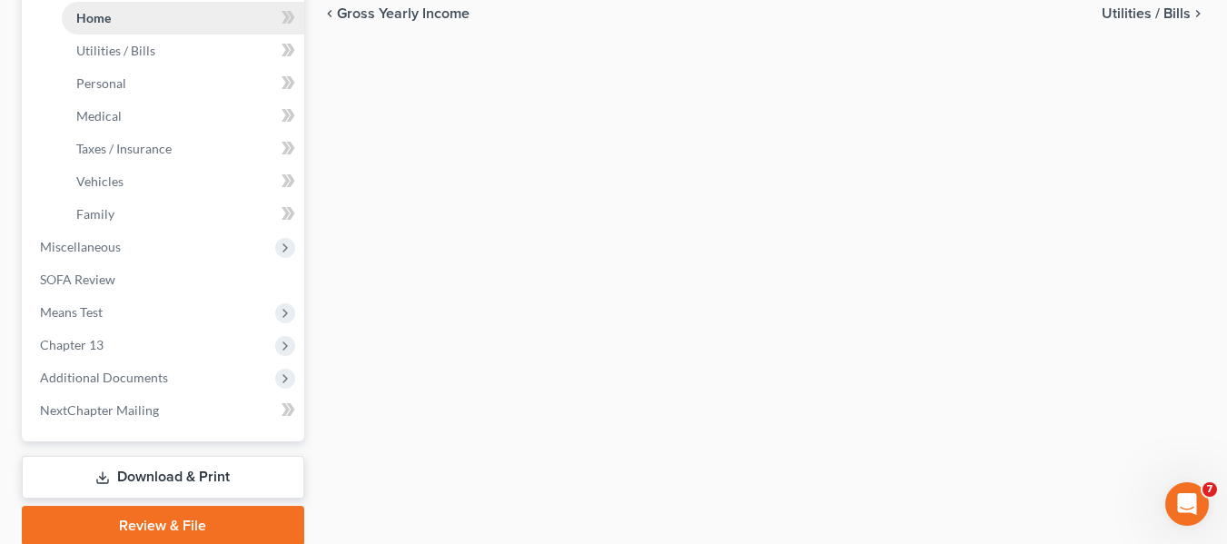
scroll to position [716, 0]
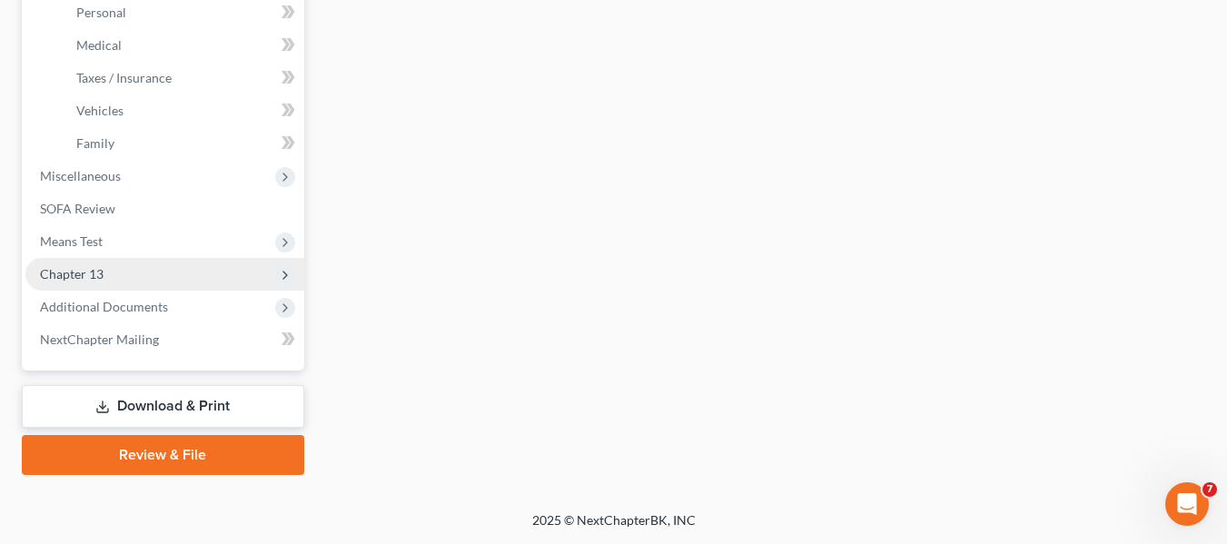
click at [59, 268] on span "Chapter 13" at bounding box center [72, 273] width 64 height 15
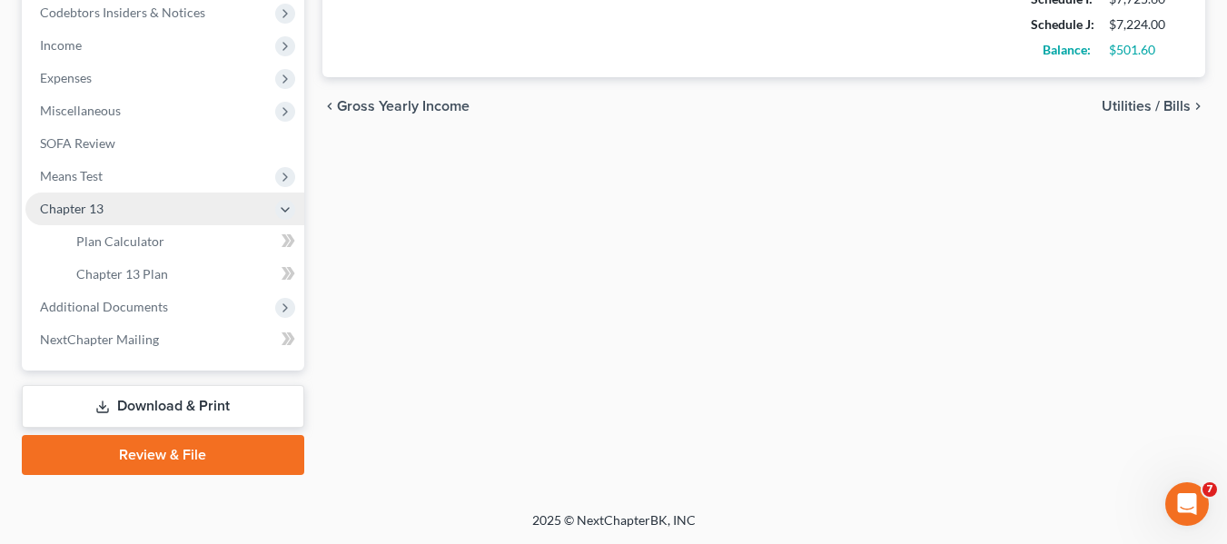
scroll to position [552, 0]
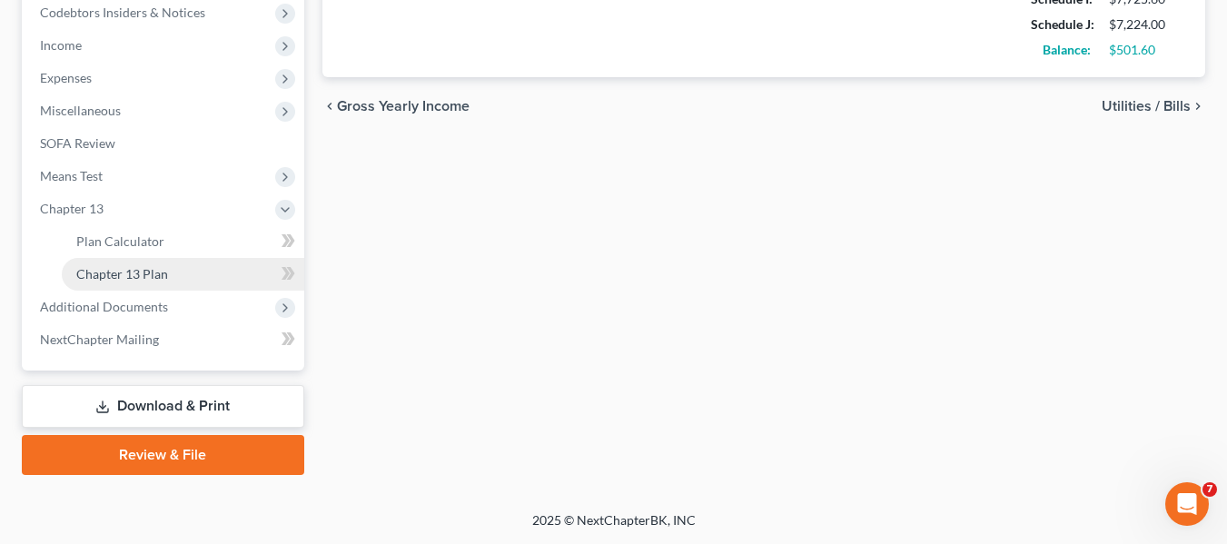
click at [128, 273] on span "Chapter 13 Plan" at bounding box center [122, 273] width 92 height 15
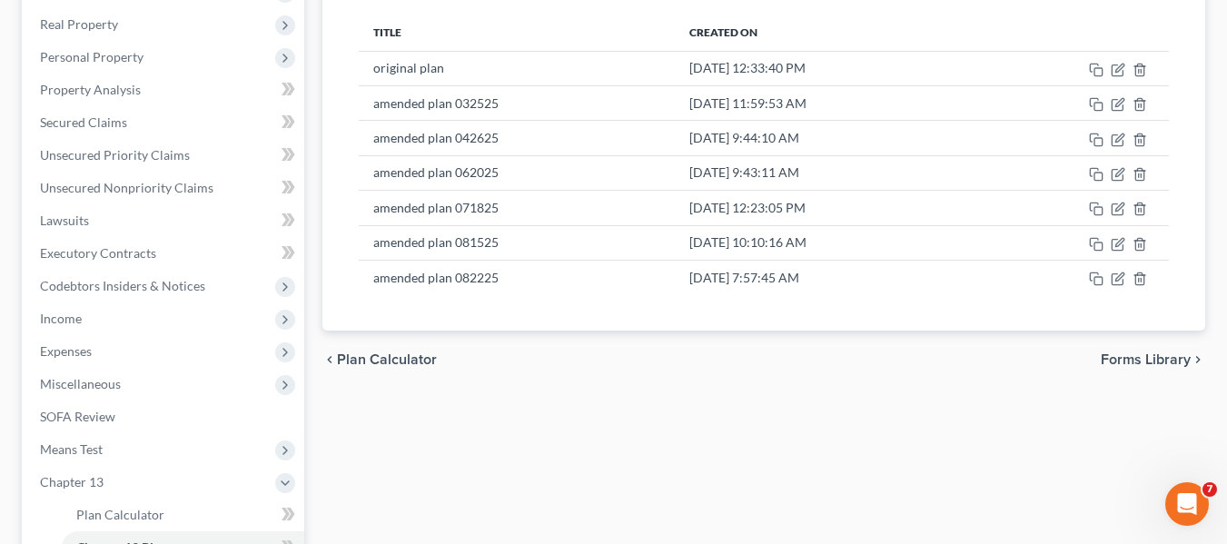
scroll to position [280, 0]
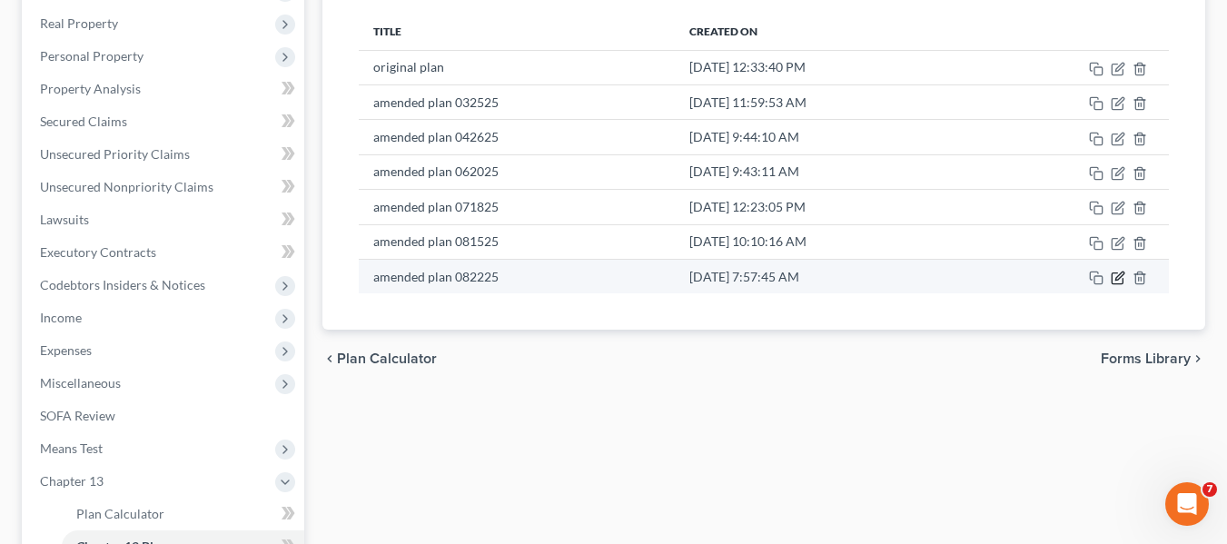
click at [1117, 276] on icon "button" at bounding box center [1118, 278] width 15 height 15
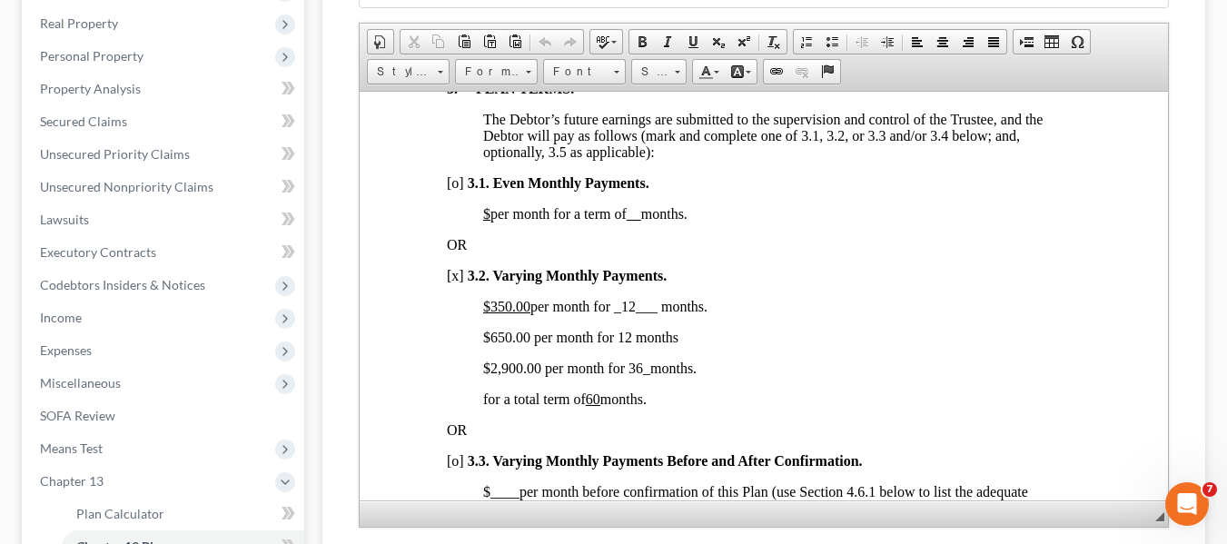
scroll to position [1300, 0]
